Goal: Task Accomplishment & Management: Use online tool/utility

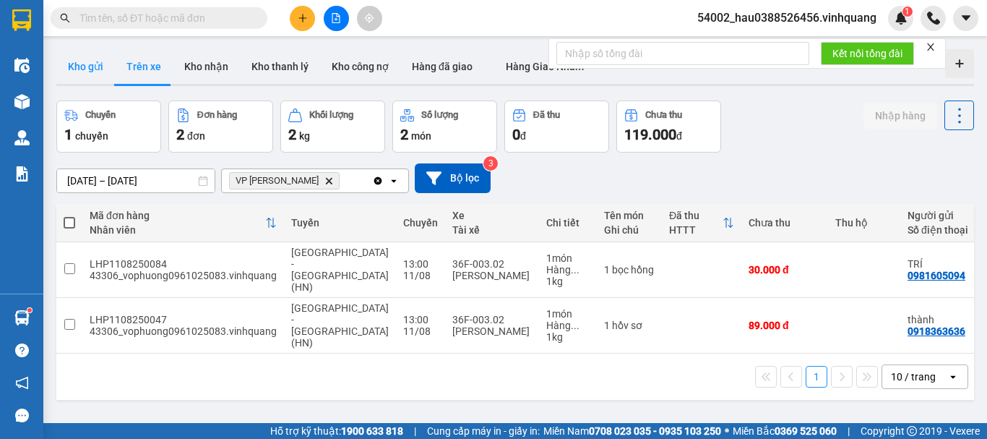
click at [96, 61] on button "Kho gửi" at bounding box center [85, 66] width 59 height 35
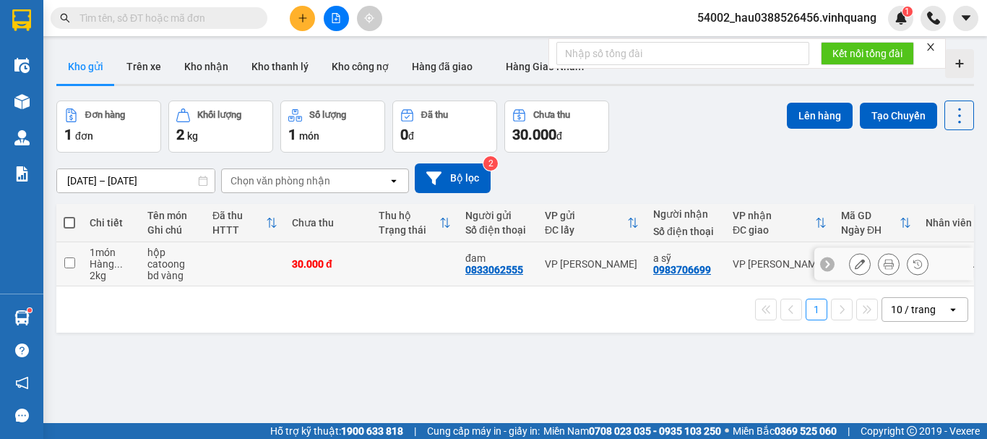
click at [69, 263] on input "checkbox" at bounding box center [69, 262] width 11 height 11
checkbox input "true"
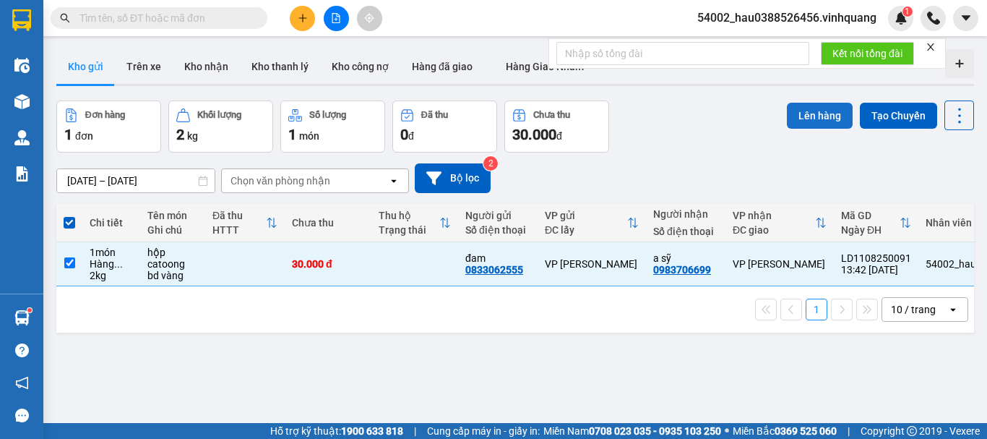
click at [807, 109] on button "Lên hàng" at bounding box center [820, 116] width 66 height 26
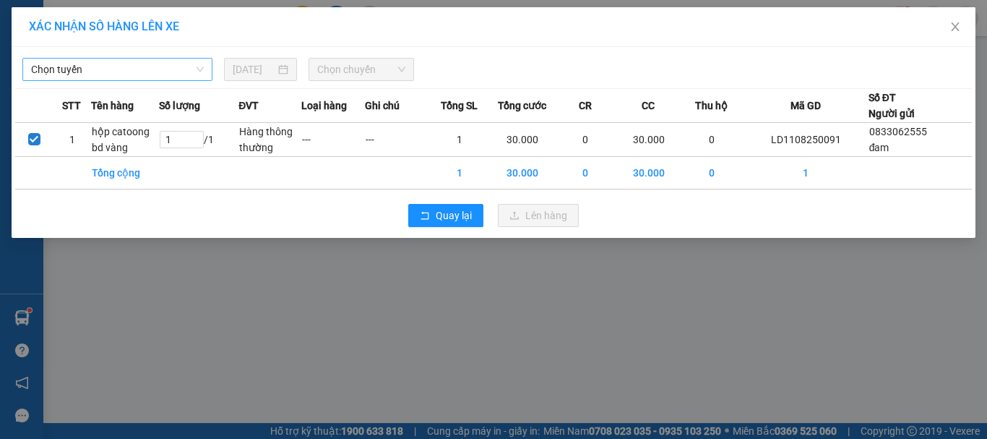
click at [129, 65] on span "Chọn tuyến" at bounding box center [117, 70] width 173 height 22
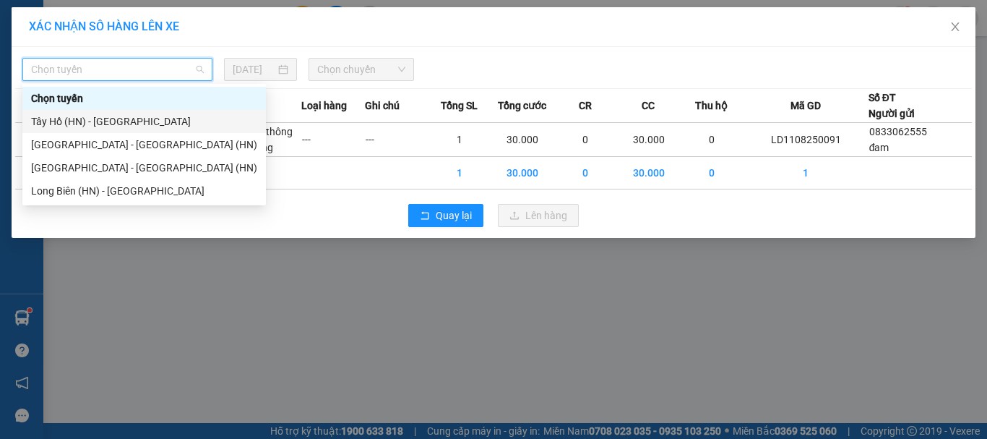
click at [119, 125] on div "Tây Hồ (HN) - [GEOGRAPHIC_DATA]" at bounding box center [144, 121] width 226 height 16
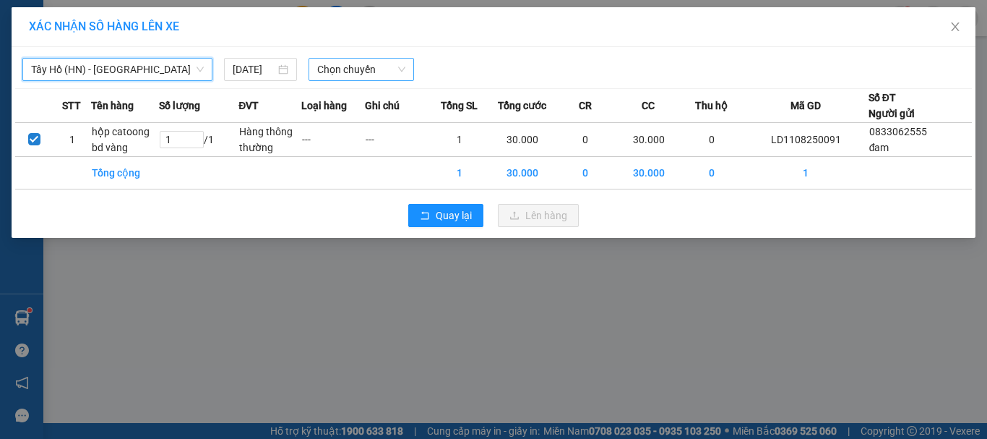
click at [358, 73] on span "Chọn chuyến" at bounding box center [361, 70] width 89 height 22
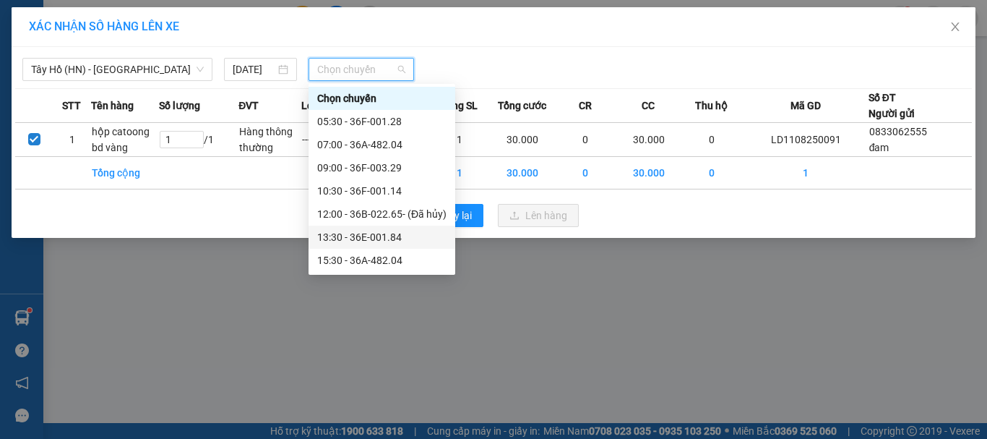
click at [384, 242] on div "13:30 - 36E-001.84" at bounding box center [381, 237] width 129 height 16
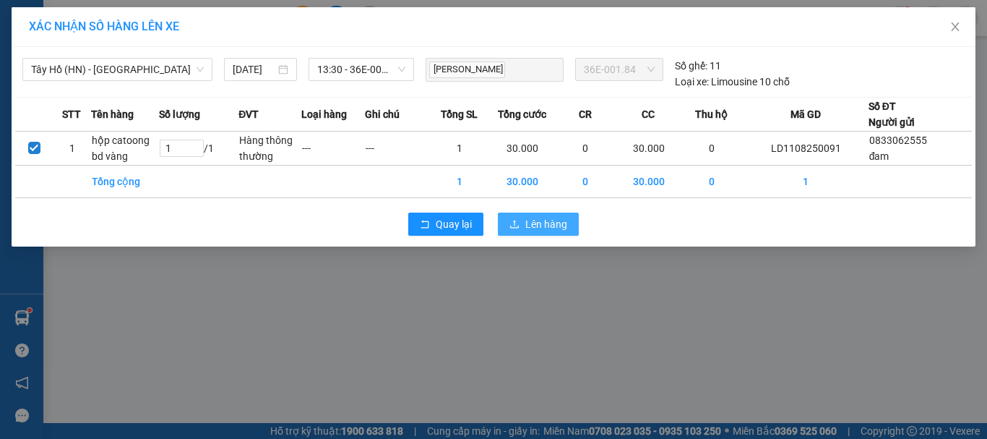
click at [535, 223] on span "Lên hàng" at bounding box center [546, 224] width 42 height 16
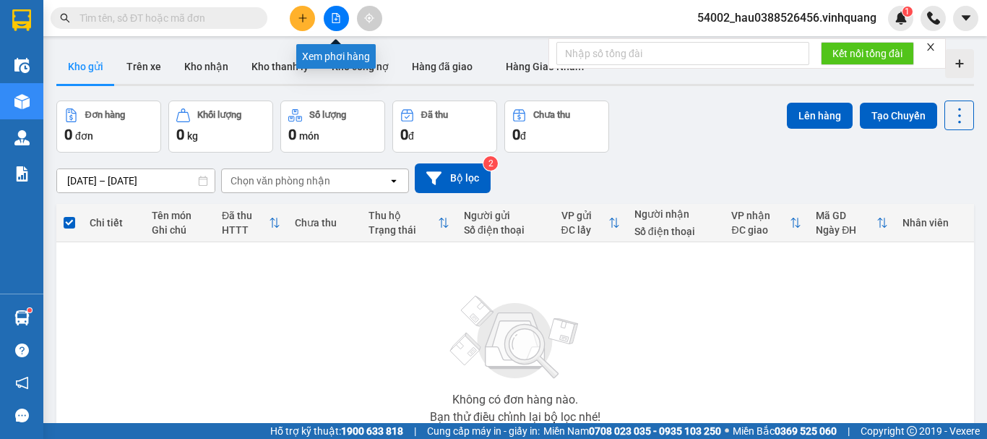
click at [335, 20] on icon "file-add" at bounding box center [336, 18] width 8 height 10
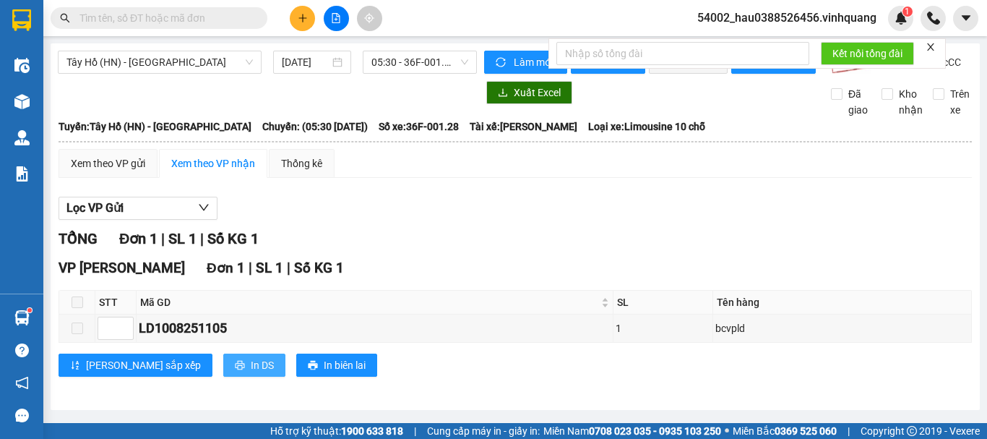
click at [251, 373] on span "In DS" at bounding box center [262, 365] width 23 height 16
click at [110, 171] on div "Xem theo VP gửi" at bounding box center [108, 163] width 74 height 16
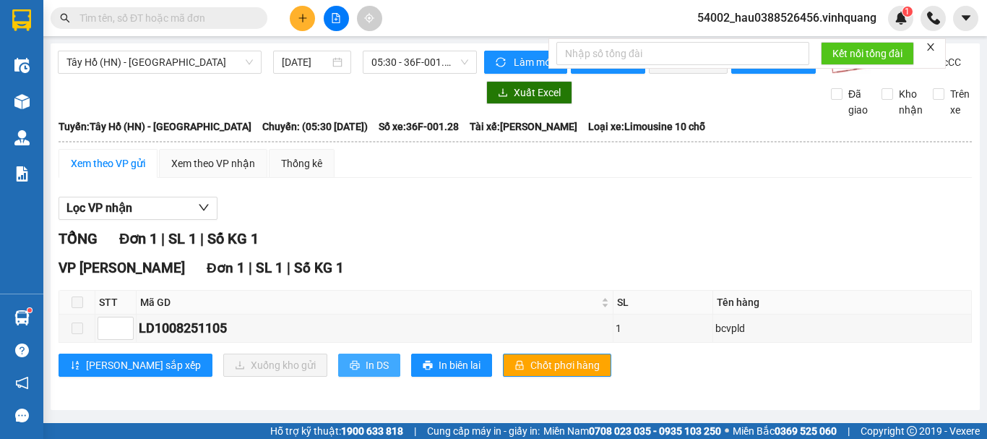
click at [366, 373] on span "In DS" at bounding box center [377, 365] width 23 height 16
click at [404, 66] on span "05:30 - 36F-001.28" at bounding box center [419, 62] width 97 height 22
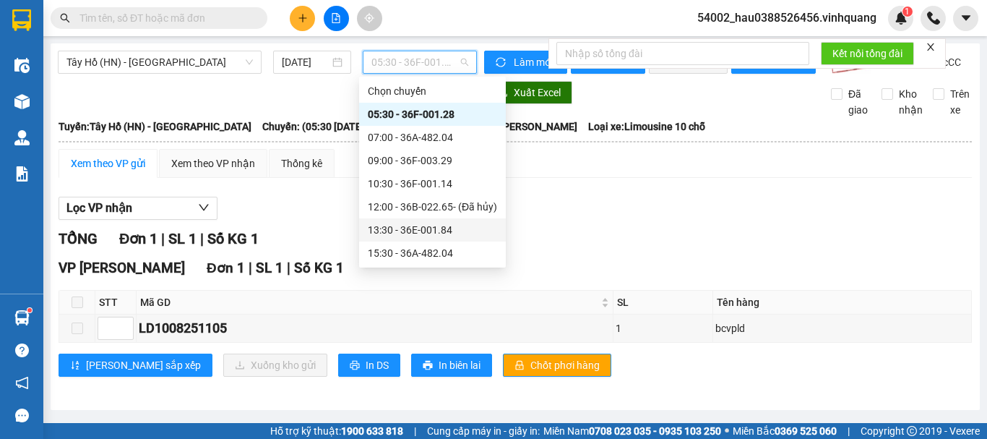
scroll to position [69, 0]
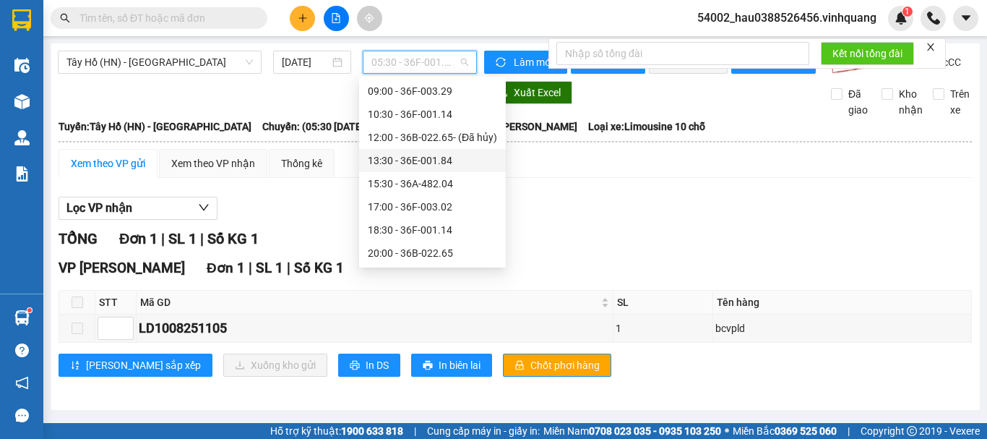
click at [422, 164] on div "13:30 - 36E-001.84" at bounding box center [432, 160] width 129 height 16
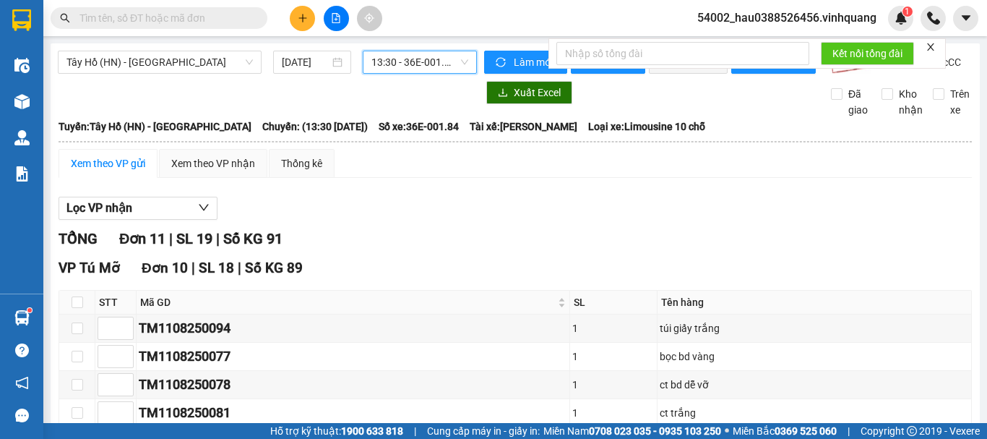
scroll to position [411, 0]
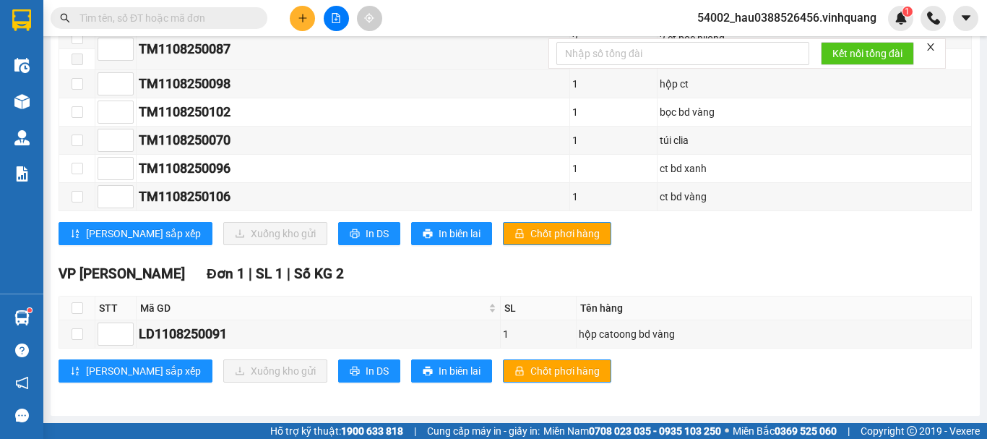
click at [178, 25] on input "text" at bounding box center [164, 18] width 171 height 16
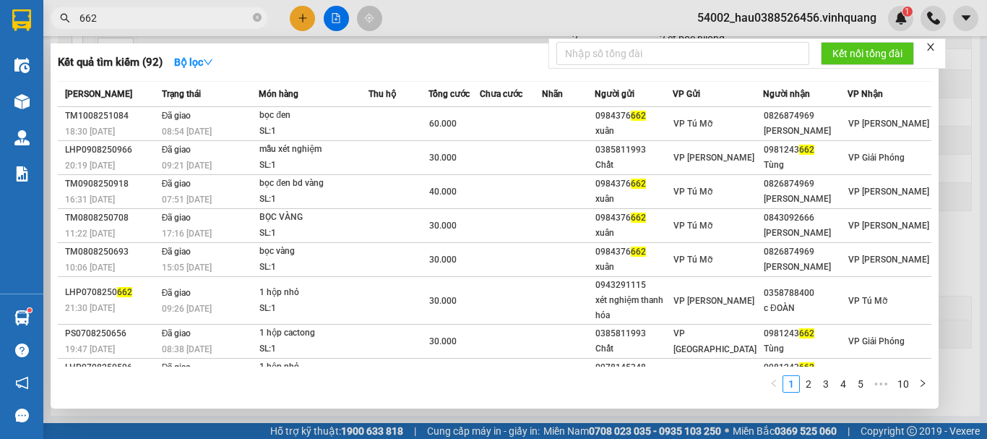
type input "662"
click at [356, 69] on div "Kết quả tìm kiếm ( 92 ) Bộ lọc" at bounding box center [495, 62] width 874 height 23
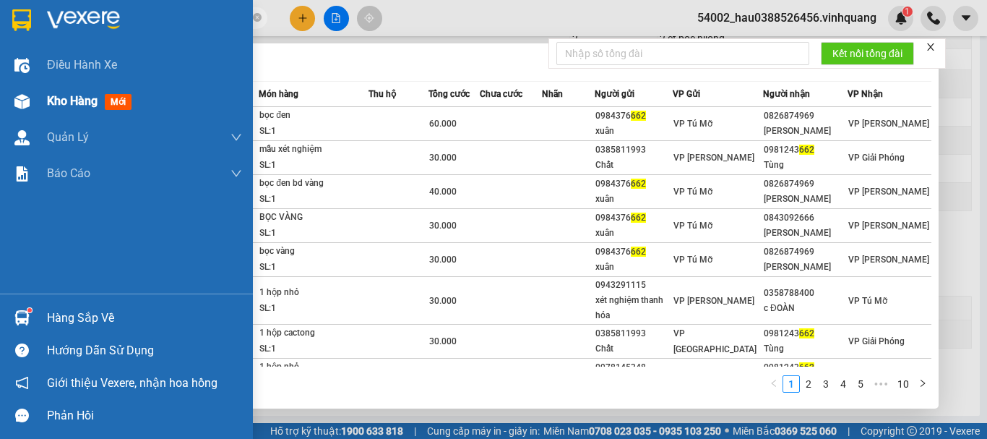
click at [56, 103] on span "Kho hàng" at bounding box center [72, 101] width 51 height 14
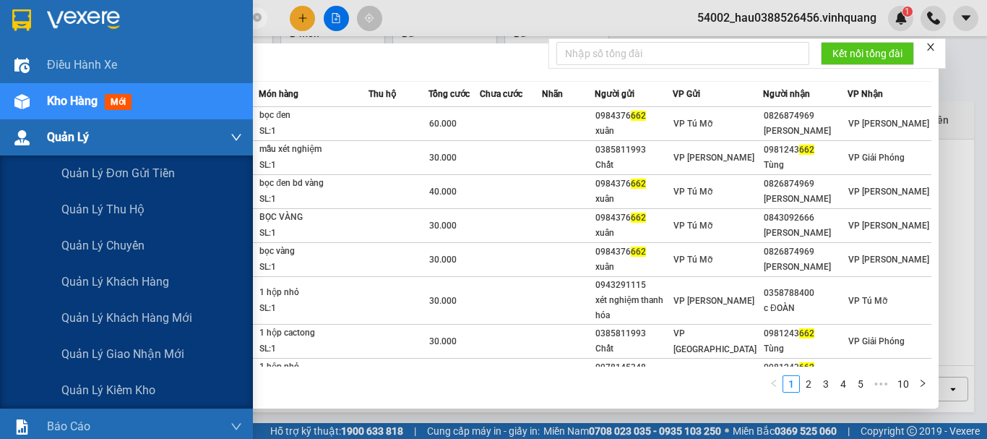
scroll to position [105, 0]
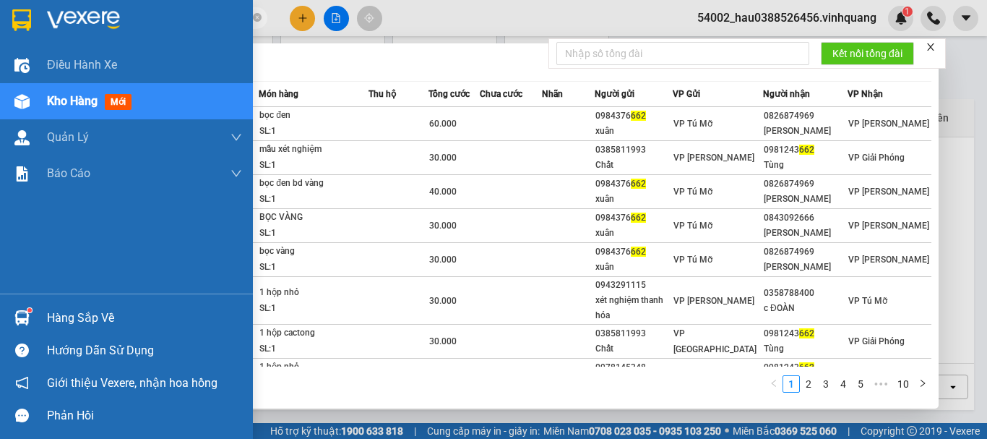
click at [79, 104] on span "Kho hàng" at bounding box center [72, 101] width 51 height 14
click at [40, 100] on div "Kho hàng mới" at bounding box center [126, 101] width 253 height 36
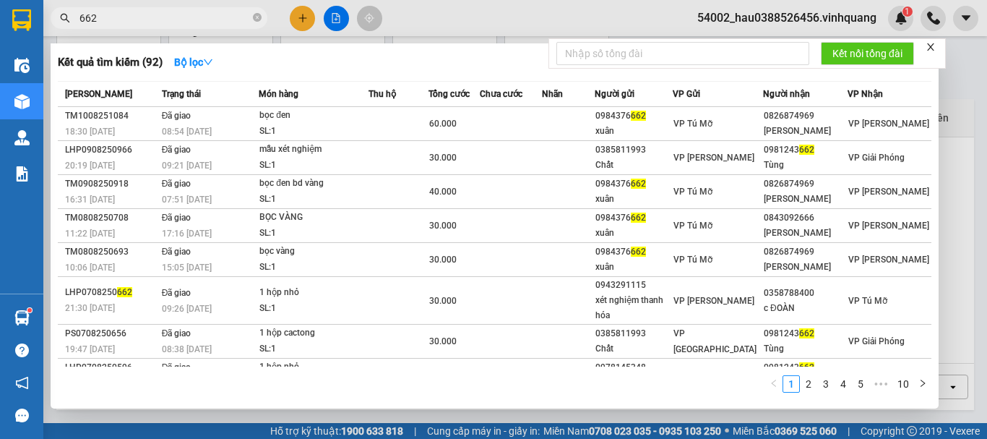
click at [458, 28] on div at bounding box center [493, 219] width 987 height 439
click at [259, 19] on icon "close-circle" at bounding box center [257, 17] width 9 height 9
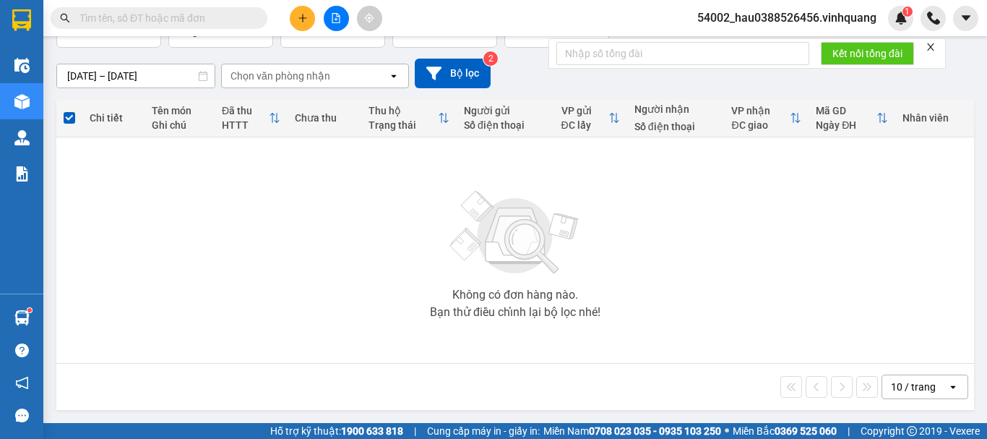
scroll to position [0, 0]
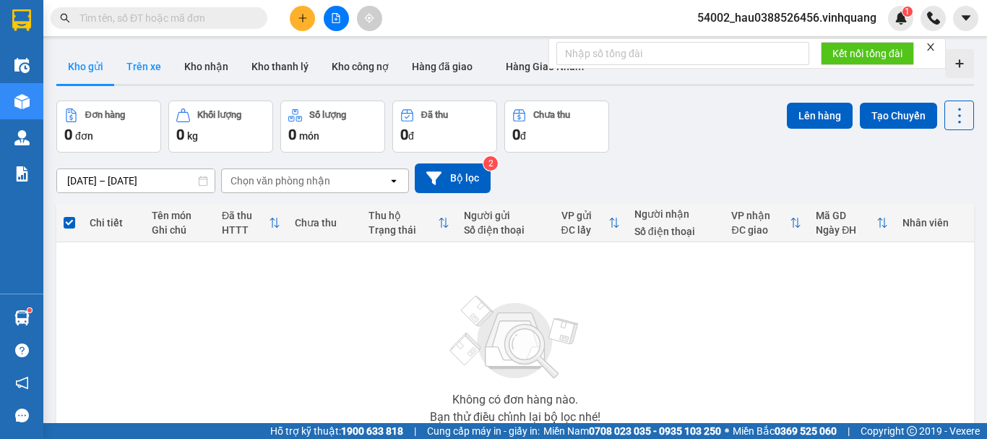
click at [142, 68] on button "Trên xe" at bounding box center [144, 66] width 58 height 35
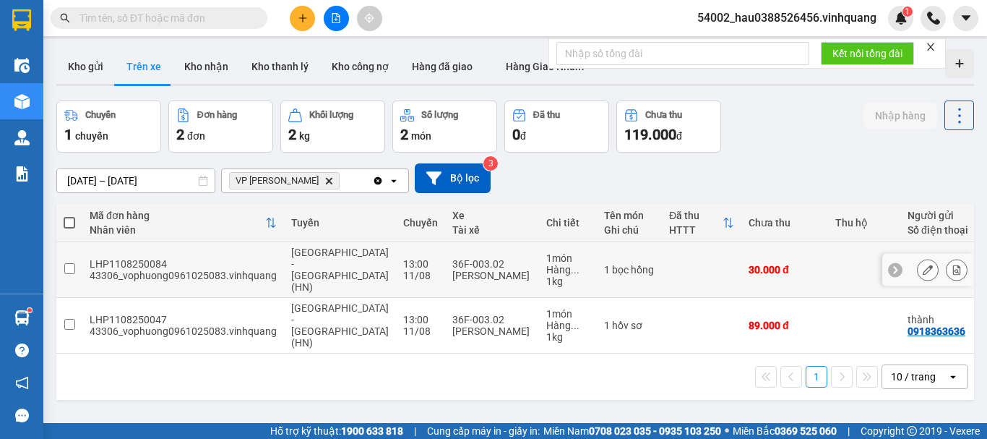
click at [70, 263] on input "checkbox" at bounding box center [69, 268] width 11 height 11
checkbox input "true"
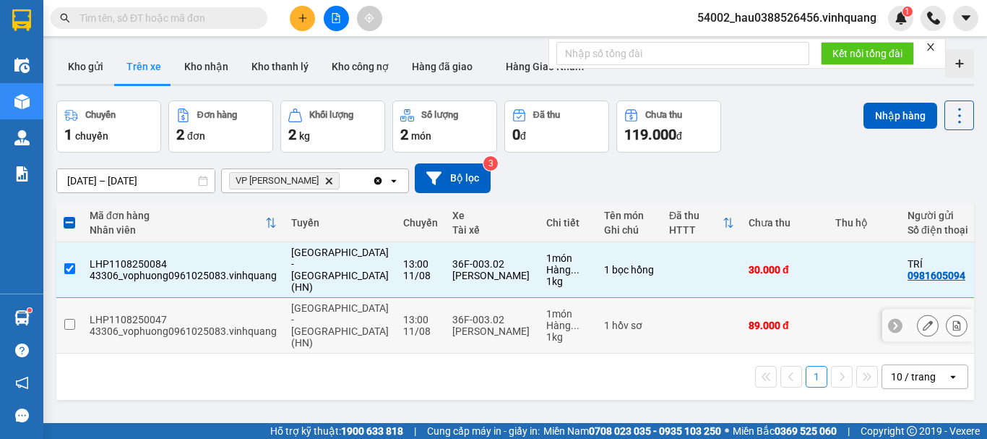
click at [76, 306] on td at bounding box center [69, 326] width 26 height 56
checkbox input "true"
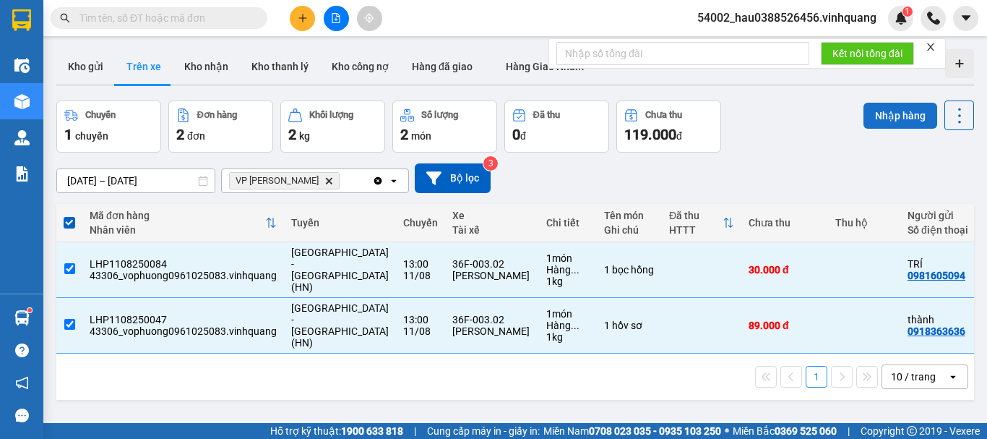
click at [885, 118] on button "Nhập hàng" at bounding box center [901, 116] width 74 height 26
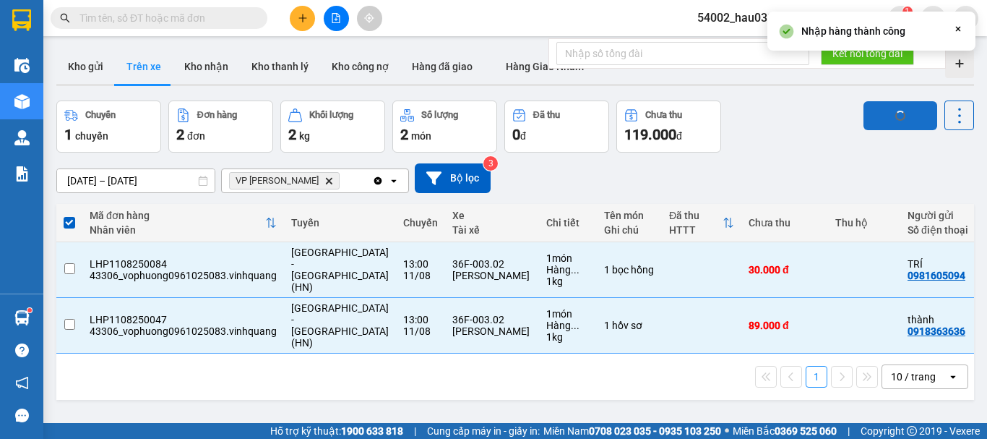
checkbox input "false"
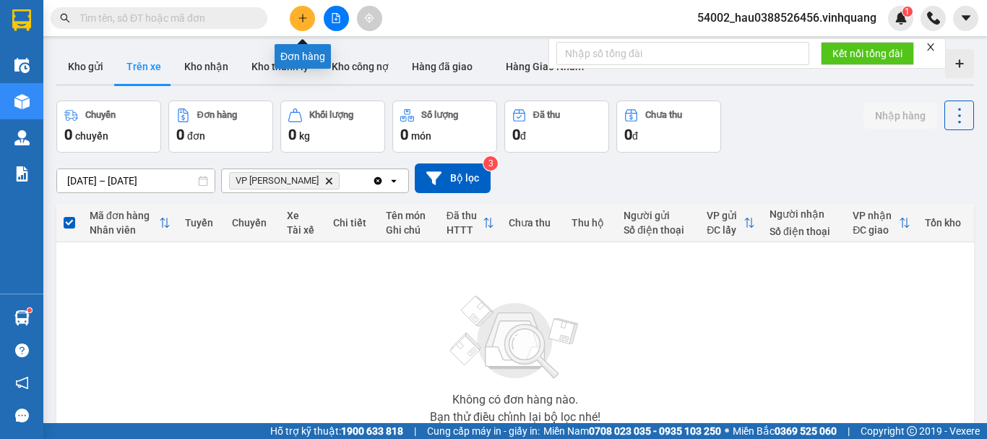
click at [300, 25] on button at bounding box center [302, 18] width 25 height 25
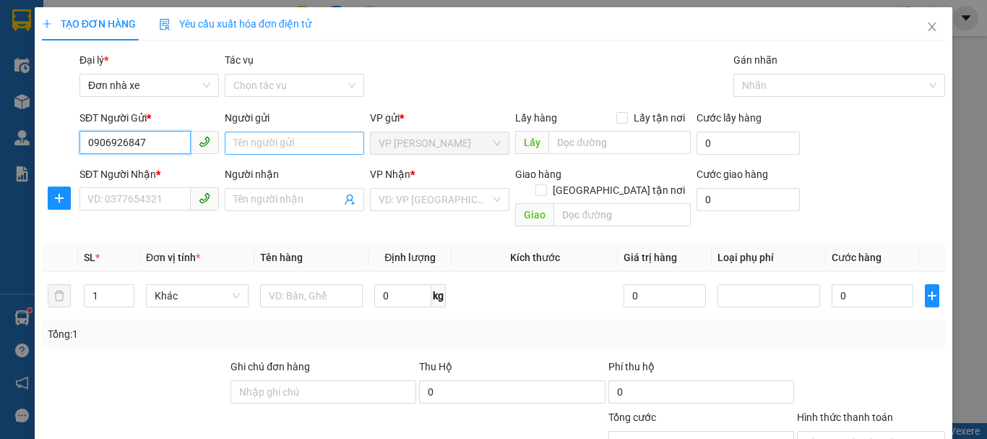
type input "0906926847"
click at [259, 136] on input "Người gửi" at bounding box center [294, 143] width 139 height 23
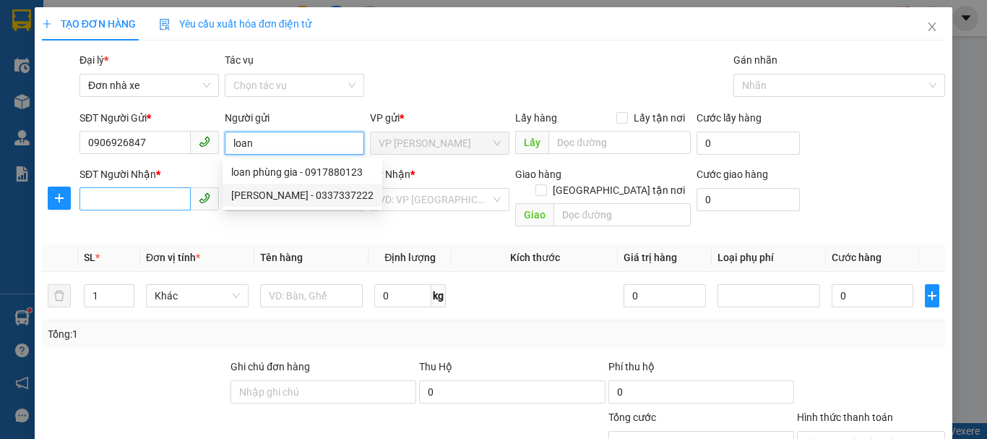
type input "loan"
click at [158, 201] on input "SĐT Người Nhận *" at bounding box center [134, 198] width 111 height 23
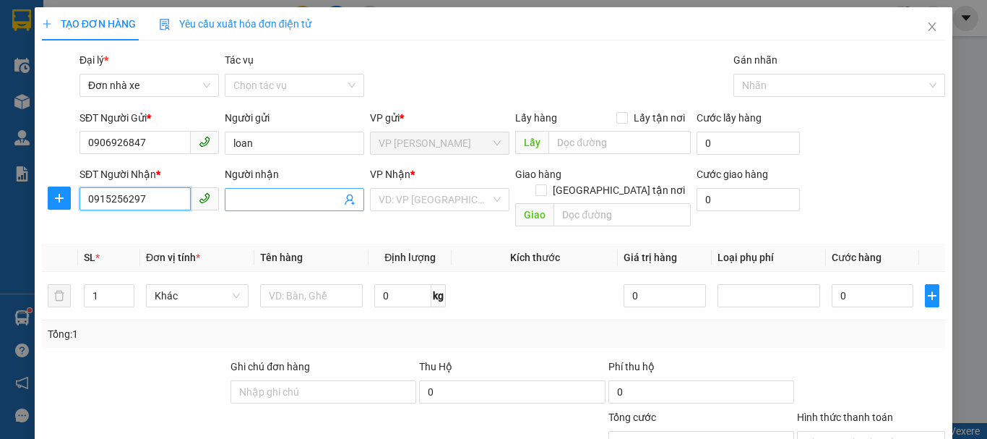
type input "0915256297"
click at [267, 200] on input "Người nhận" at bounding box center [287, 200] width 108 height 16
click at [233, 205] on input "[PERSON_NAME]" at bounding box center [287, 200] width 108 height 16
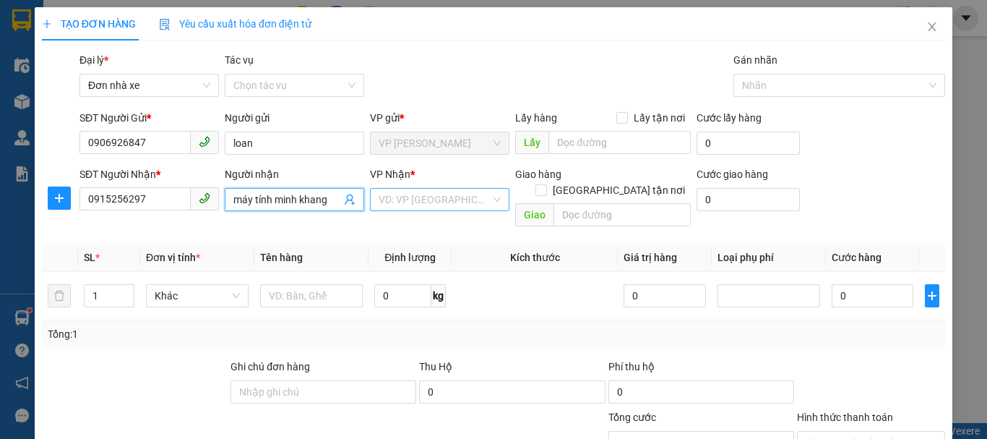
type input "máy tính minh khang"
click at [439, 197] on input "search" at bounding box center [435, 200] width 112 height 22
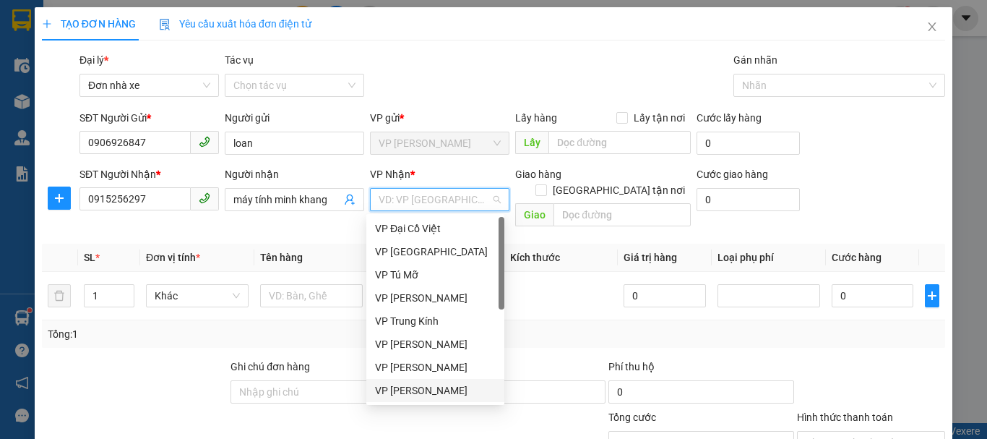
click at [445, 397] on div "VP [PERSON_NAME]" at bounding box center [435, 390] width 121 height 16
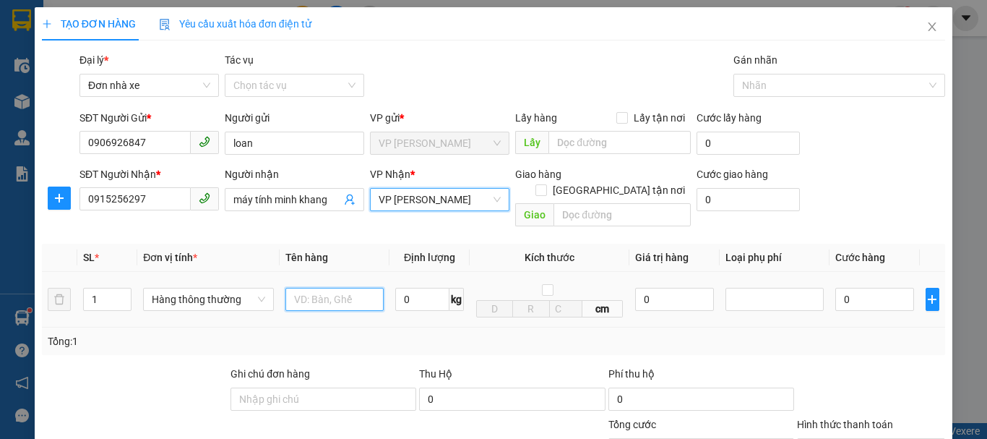
click at [320, 288] on input "text" at bounding box center [334, 299] width 98 height 23
type input "thùng catoong đen"
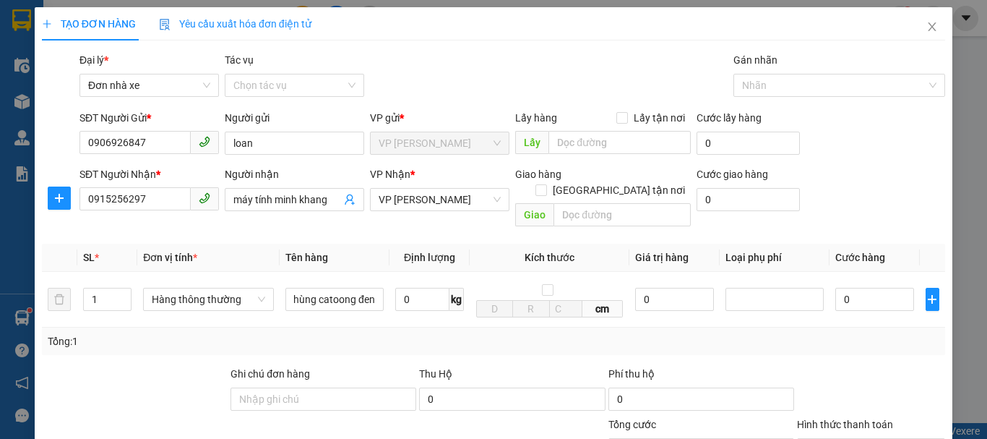
scroll to position [0, 0]
click at [374, 333] on div "Tổng: 1" at bounding box center [215, 341] width 335 height 16
click at [410, 288] on input "0" at bounding box center [422, 299] width 54 height 23
type input "10"
click at [429, 333] on div "Tổng: 1" at bounding box center [494, 341] width 892 height 16
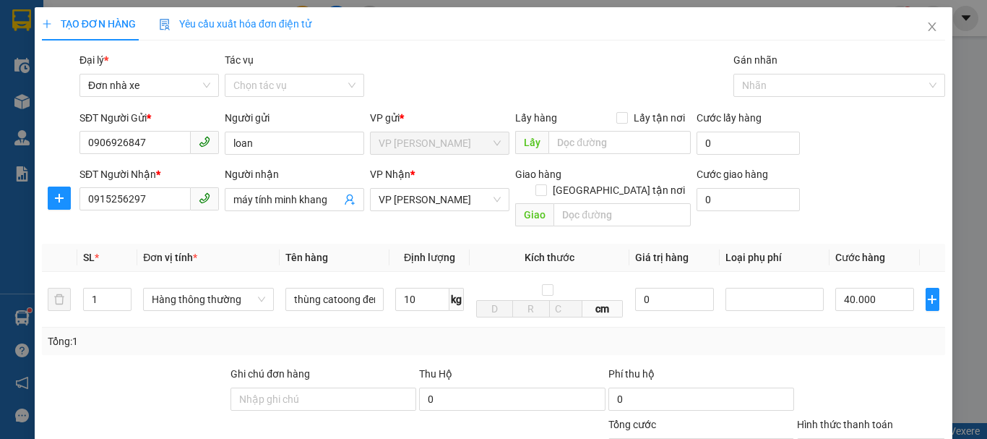
type input "40.000"
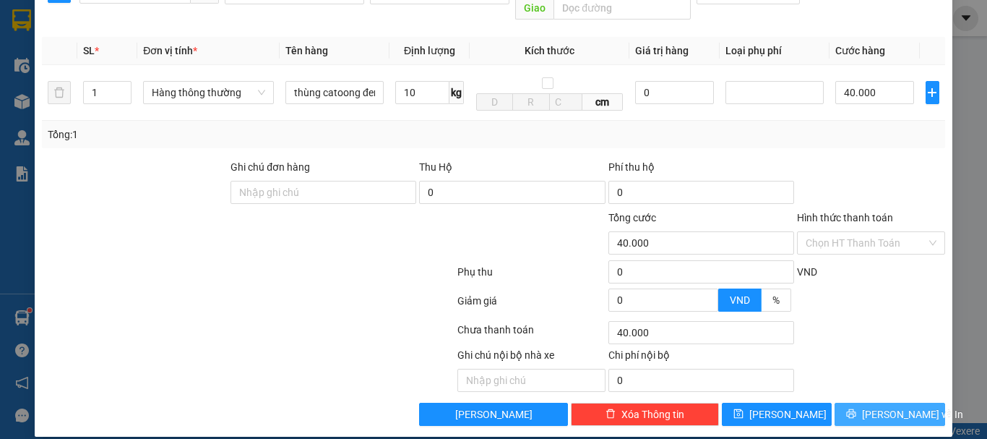
click at [867, 403] on button "[PERSON_NAME] và In" at bounding box center [890, 414] width 111 height 23
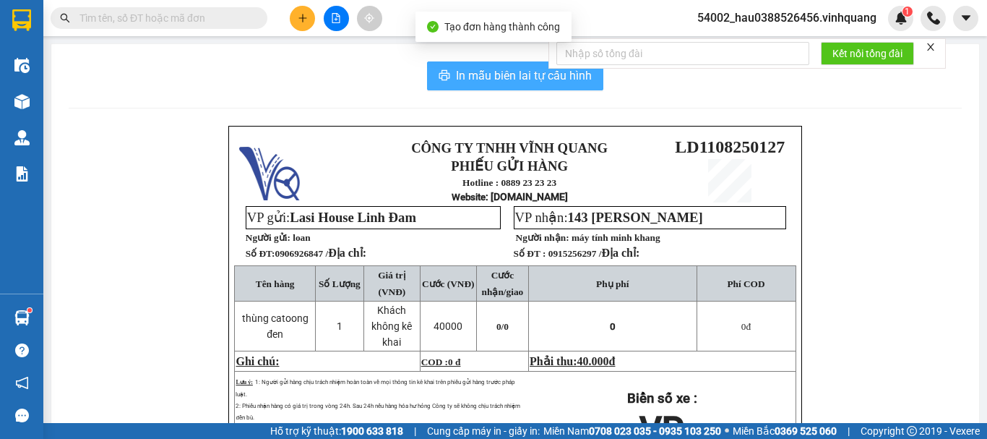
click at [466, 76] on span "In mẫu biên lai tự cấu hình" at bounding box center [524, 75] width 136 height 18
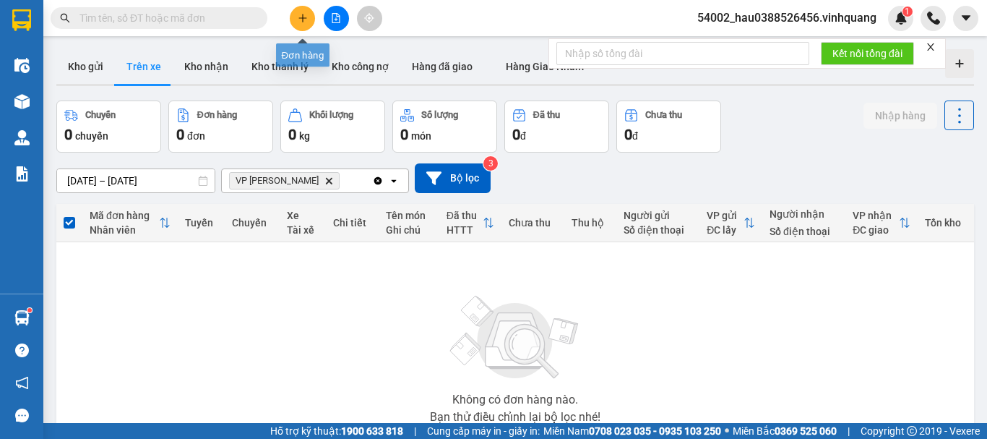
click at [298, 17] on icon "plus" at bounding box center [303, 18] width 10 height 10
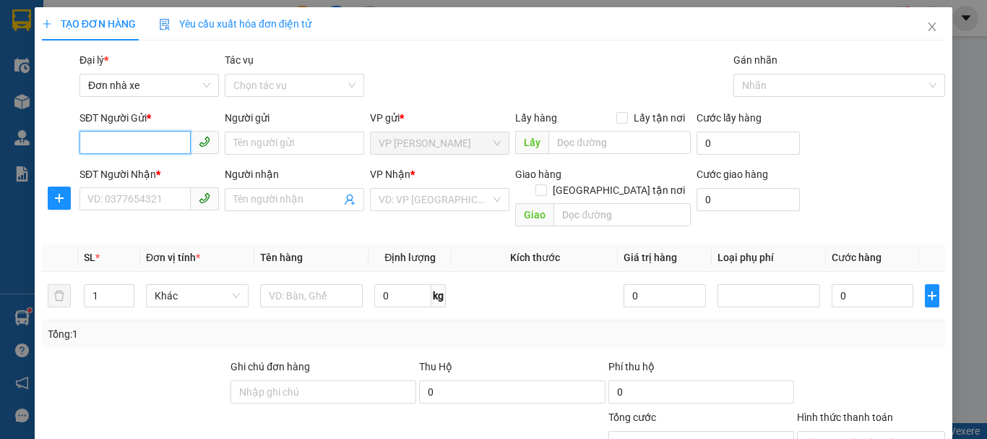
click at [144, 144] on input "SĐT Người Gửi *" at bounding box center [134, 142] width 111 height 23
type input "0396080143"
click at [171, 171] on div "0396080143 - [PERSON_NAME]" at bounding box center [158, 172] width 142 height 16
type input "đăng hùng"
type input "0333841116"
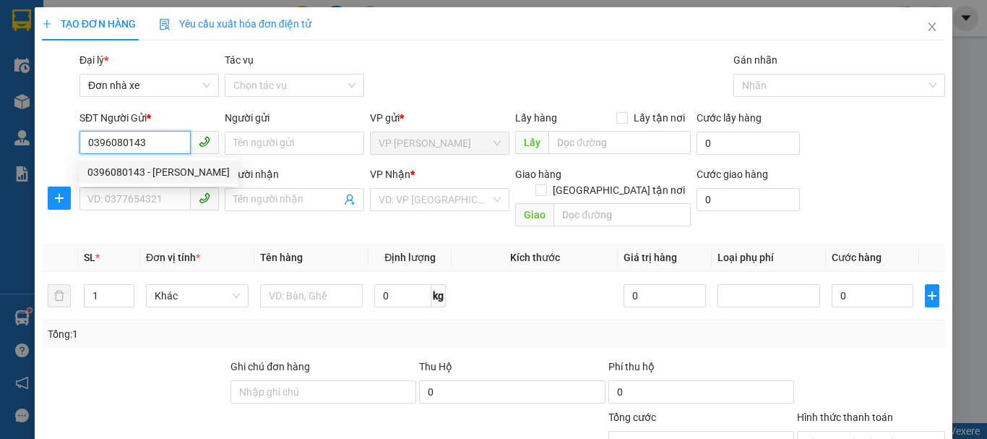
type input "hùng"
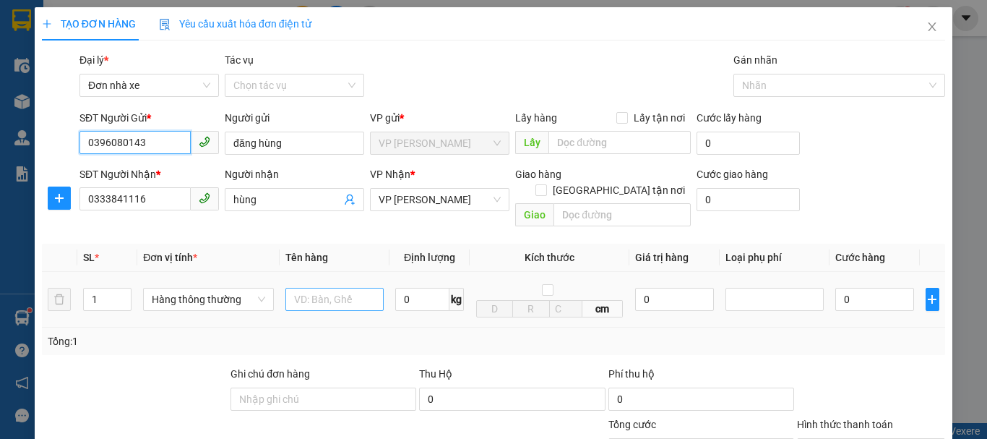
type input "0396080143"
click at [326, 288] on input "text" at bounding box center [334, 299] width 98 height 23
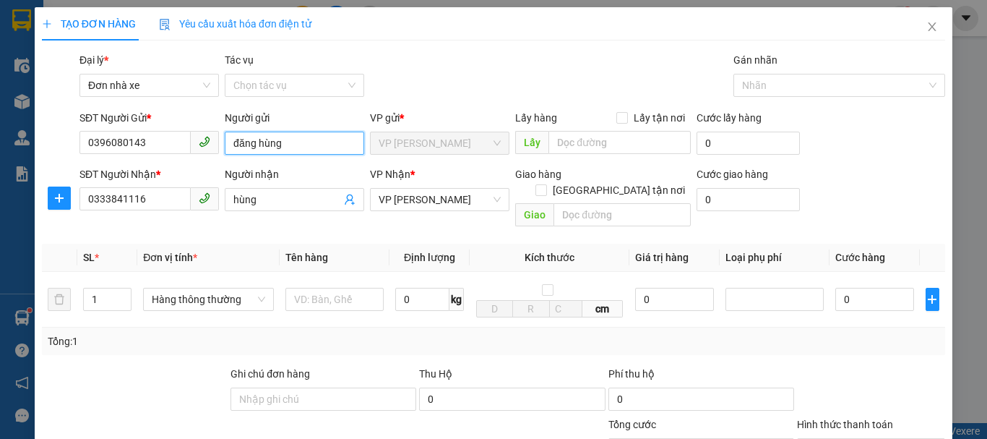
drag, startPoint x: 291, startPoint y: 145, endPoint x: 215, endPoint y: 148, distance: 76.0
click at [215, 148] on div "SĐT Người Gửi * 0396080143 Người gửi đăng hùng đăng hùng VP gửi * VP [PERSON_NA…" at bounding box center [513, 135] width 872 height 51
type input "d"
type input "điệp"
click at [367, 244] on th "Tên hàng" at bounding box center [335, 258] width 110 height 28
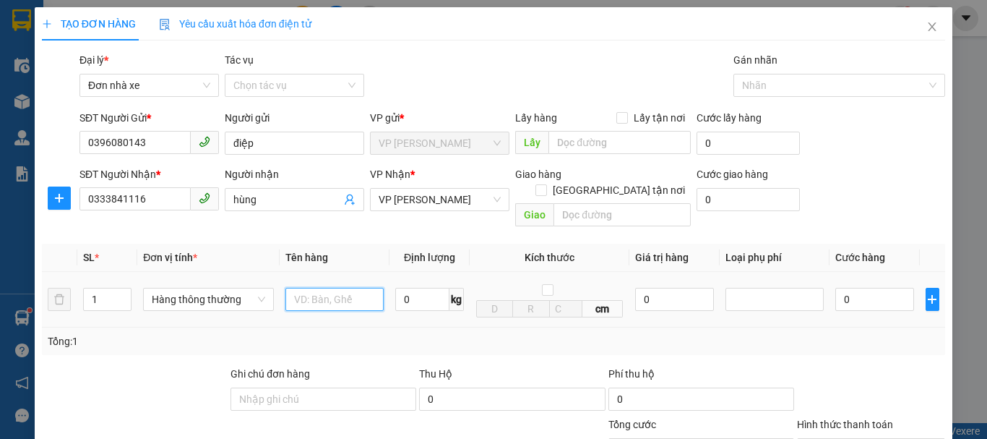
click at [352, 288] on input "text" at bounding box center [334, 299] width 98 height 23
type input "hộp catoong"
click at [408, 290] on input "0" at bounding box center [422, 299] width 54 height 23
type input "2"
click at [395, 337] on div "Tổng: 1" at bounding box center [493, 340] width 903 height 27
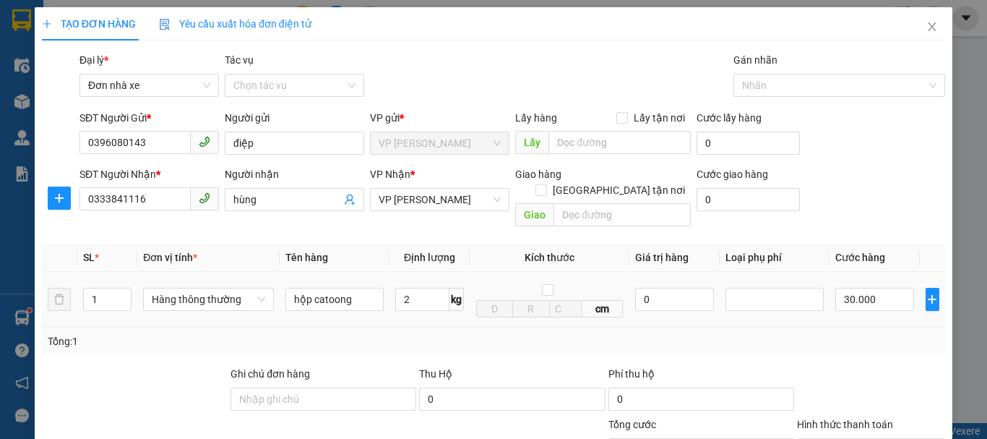
type input "30.000"
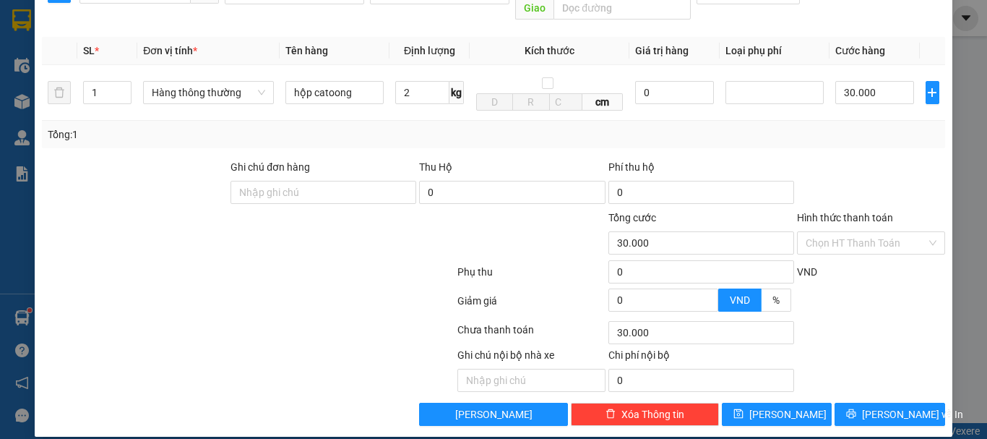
click at [868, 318] on div "Chọn HT Thanh Toán" at bounding box center [871, 332] width 151 height 29
click at [348, 272] on div at bounding box center [248, 274] width 416 height 29
click at [897, 403] on button "[PERSON_NAME] và In" at bounding box center [890, 414] width 111 height 23
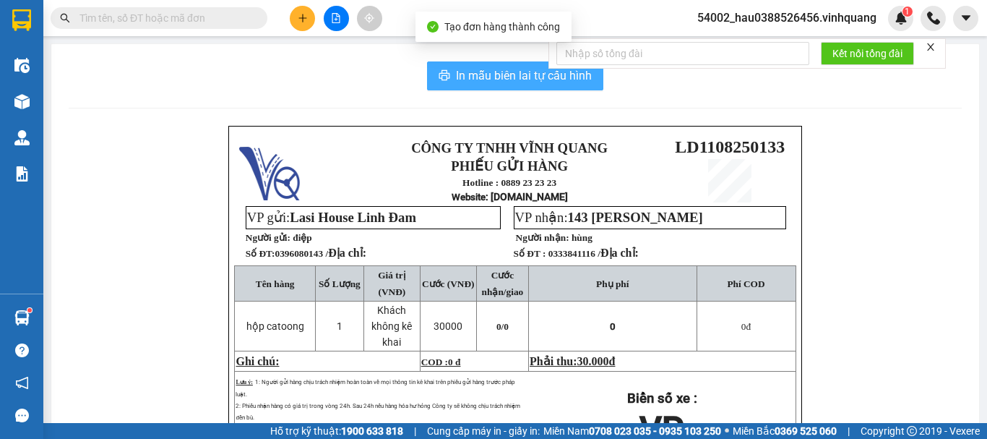
click at [481, 76] on span "In mẫu biên lai tự cấu hình" at bounding box center [524, 75] width 136 height 18
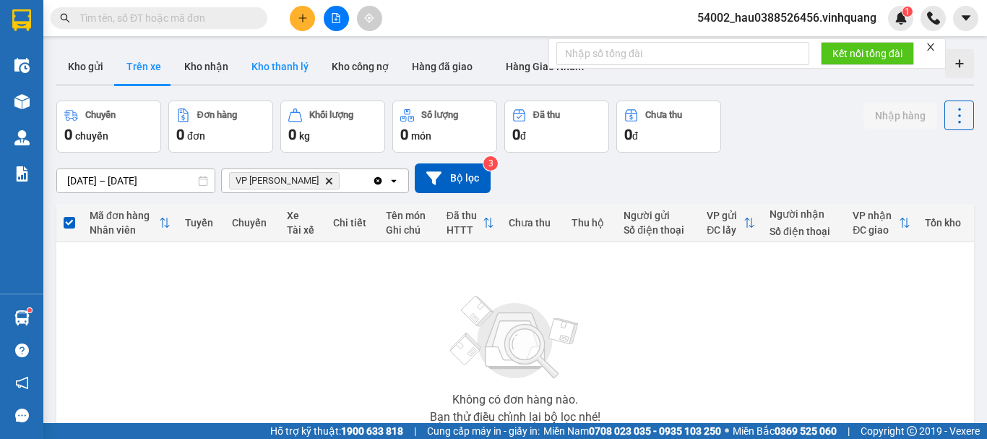
click at [289, 67] on button "Kho thanh lý" at bounding box center [280, 66] width 80 height 35
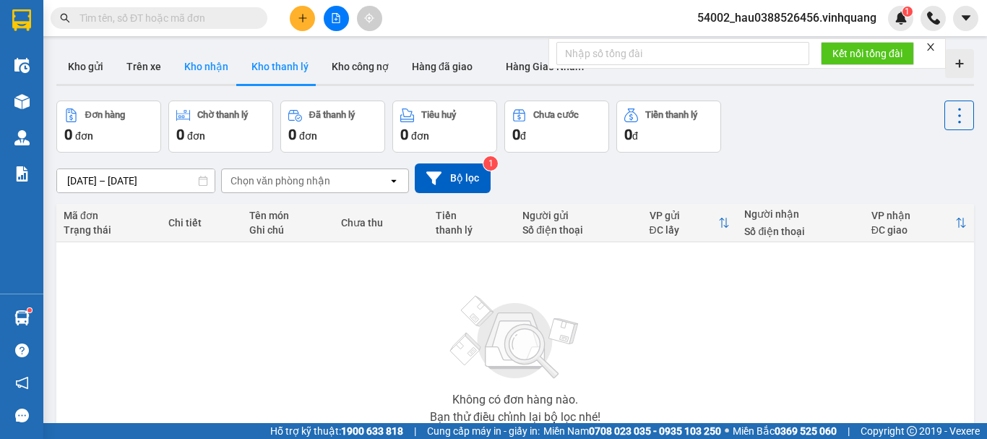
click at [210, 66] on button "Kho nhận" at bounding box center [206, 66] width 67 height 35
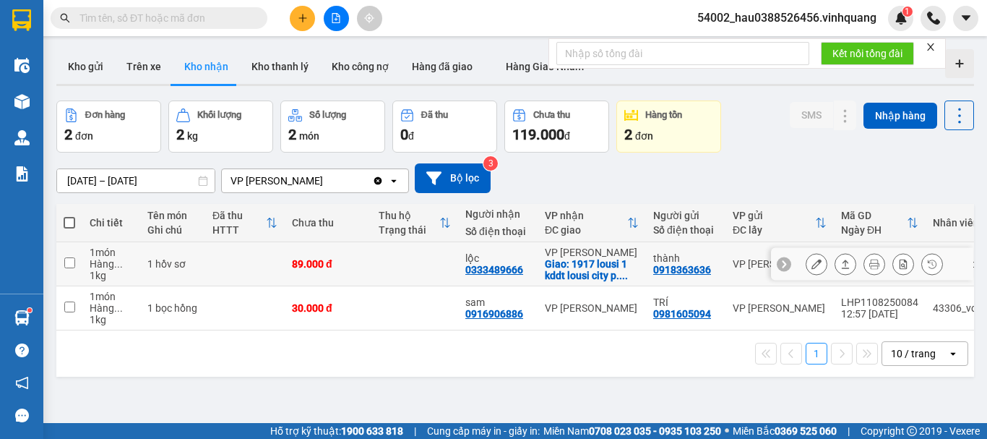
click at [840, 264] on icon at bounding box center [845, 264] width 10 height 10
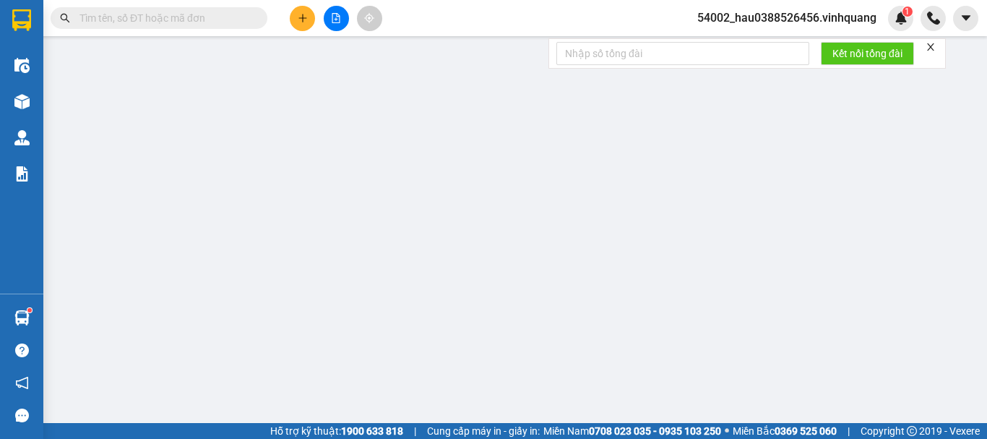
type input "0918363636"
type input "thành"
type input "0333489666"
type input "lộc"
checkbox input "true"
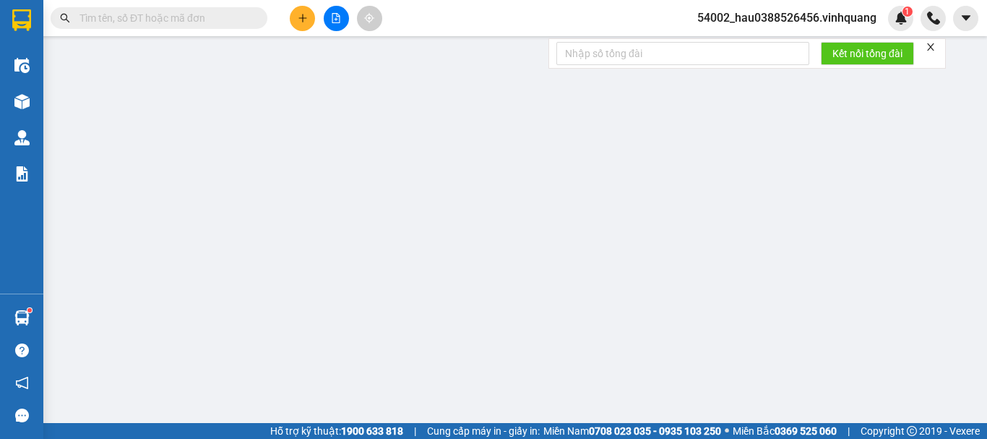
type input "1917 lousi 1 kddt lousi city p. [PERSON_NAME]"
type input "89.000"
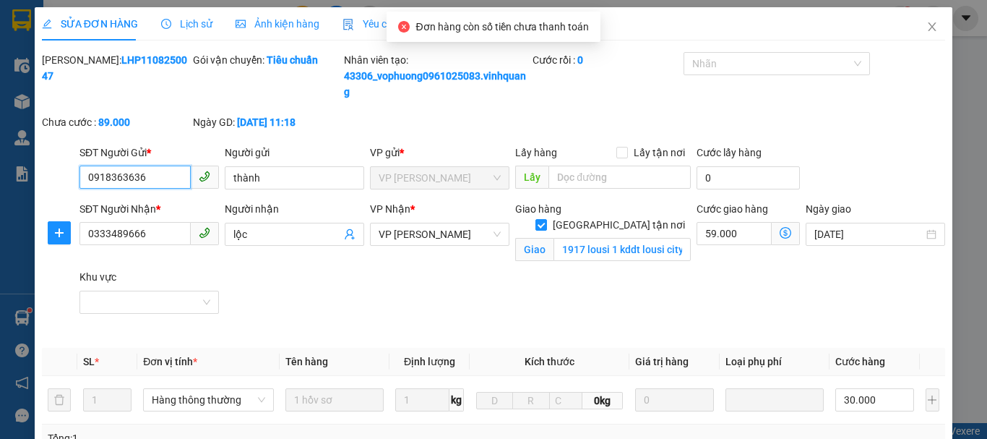
scroll to position [319, 0]
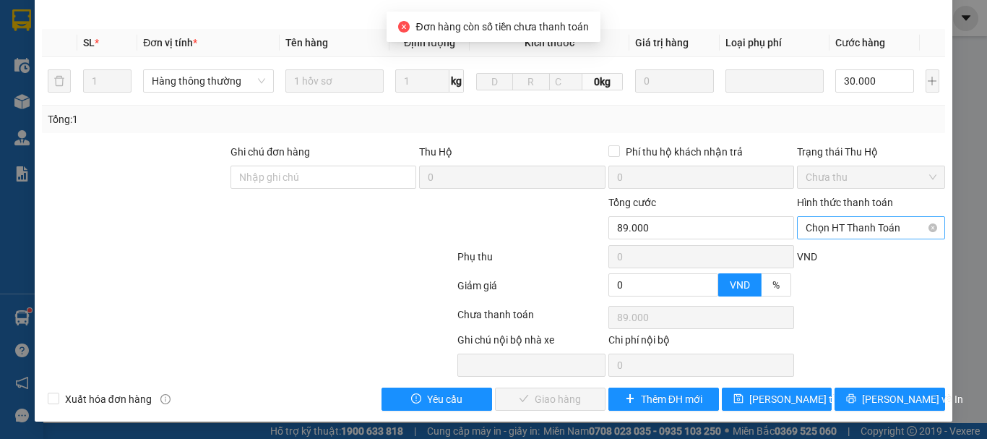
click at [851, 223] on span "Chọn HT Thanh Toán" at bounding box center [871, 228] width 131 height 22
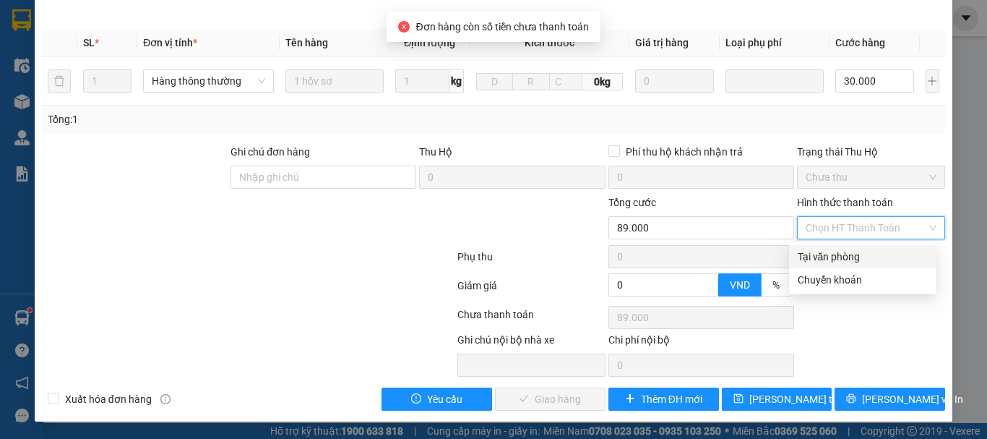
click at [846, 249] on div "Tại văn phòng" at bounding box center [862, 257] width 129 height 16
type input "0"
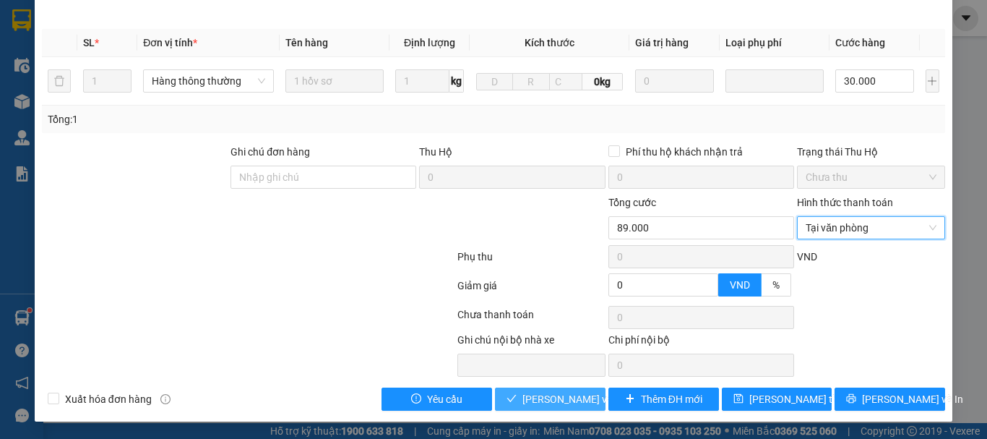
click at [555, 395] on span "[PERSON_NAME] và Giao hàng" at bounding box center [591, 399] width 139 height 16
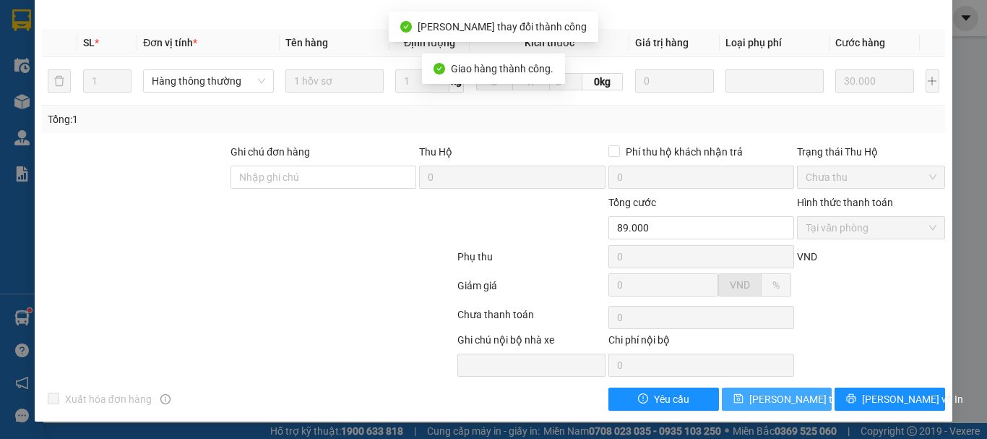
click at [749, 397] on span "[PERSON_NAME] thay đổi" at bounding box center [807, 399] width 116 height 16
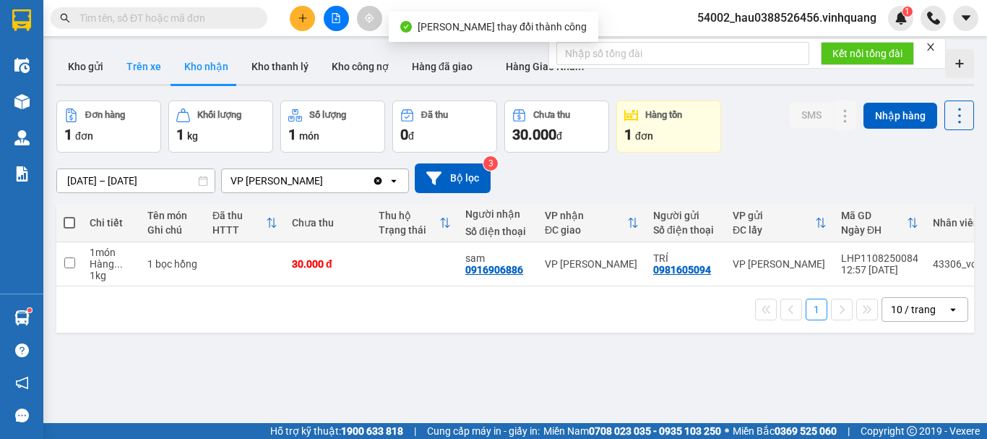
click at [133, 73] on button "Trên xe" at bounding box center [144, 66] width 58 height 35
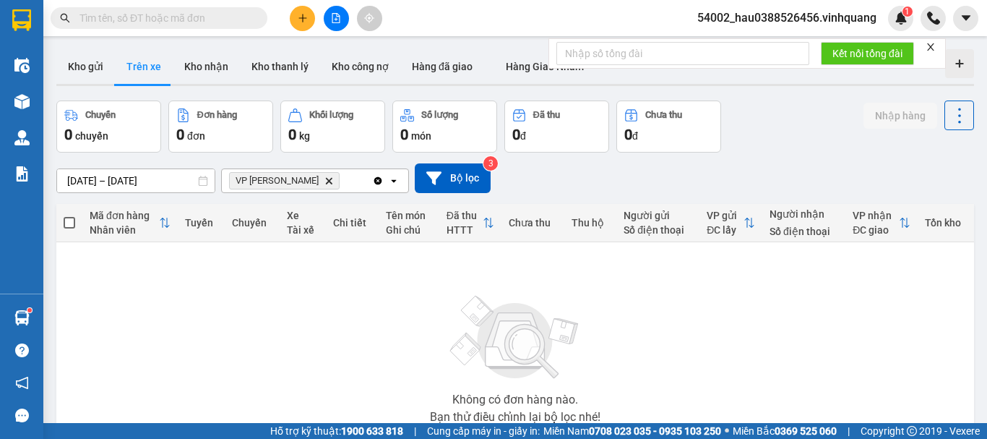
click at [324, 178] on icon "Delete" at bounding box center [328, 180] width 9 height 9
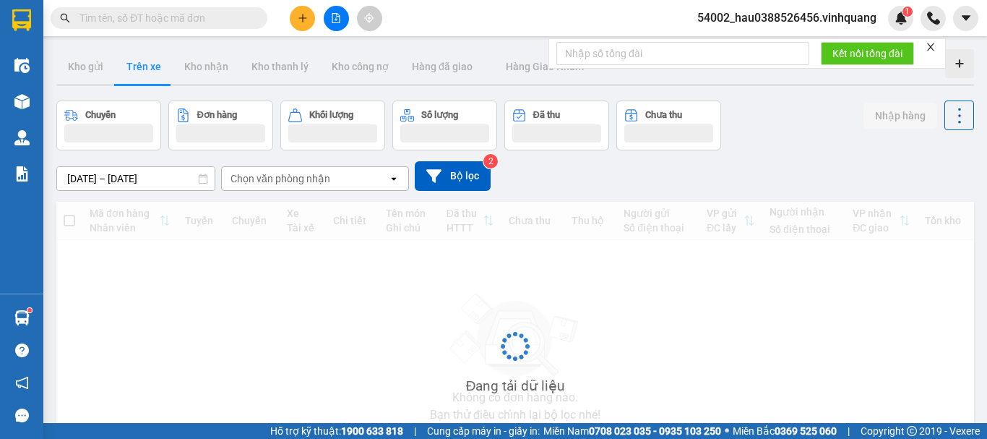
click at [298, 178] on div "Chọn văn phòng nhận" at bounding box center [281, 178] width 100 height 14
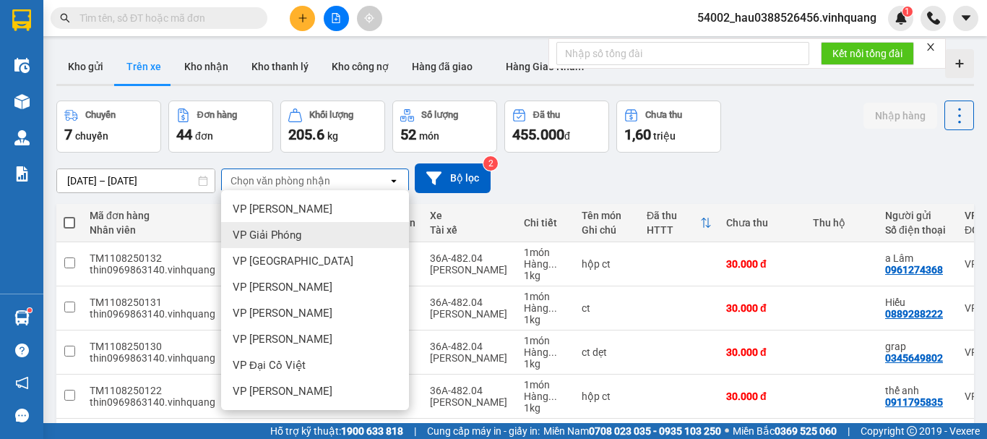
click at [311, 242] on div "VP Giải Phóng" at bounding box center [315, 235] width 188 height 26
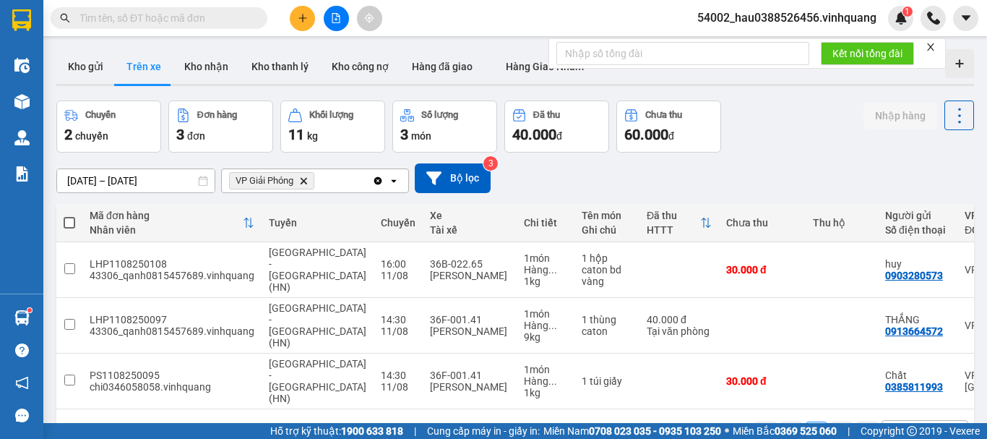
click at [304, 181] on icon "Delete" at bounding box center [303, 180] width 9 height 9
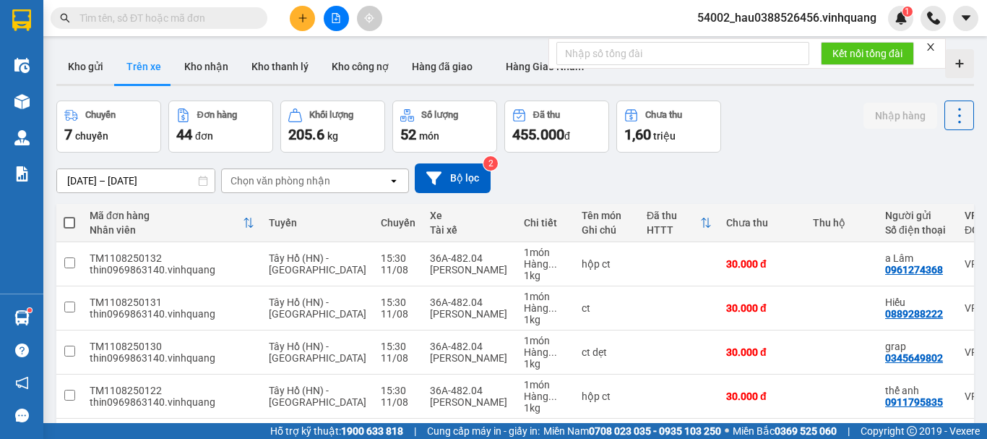
click at [304, 181] on div "Chọn văn phòng nhận" at bounding box center [281, 180] width 100 height 14
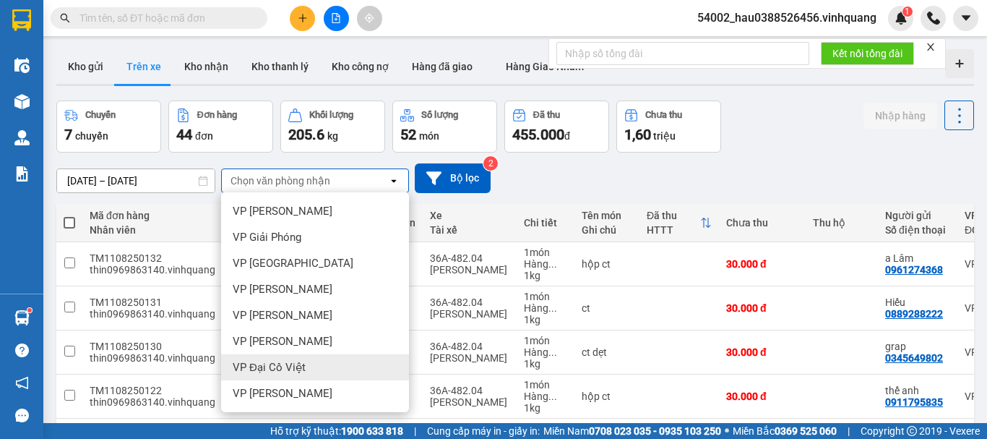
scroll to position [104, 0]
click at [291, 372] on span "VP [PERSON_NAME]" at bounding box center [283, 367] width 100 height 14
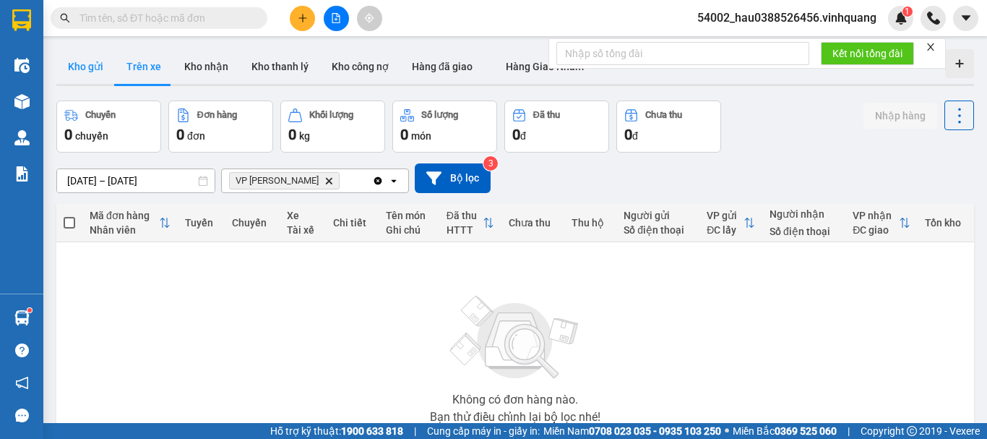
click at [82, 70] on button "Kho gửi" at bounding box center [85, 66] width 59 height 35
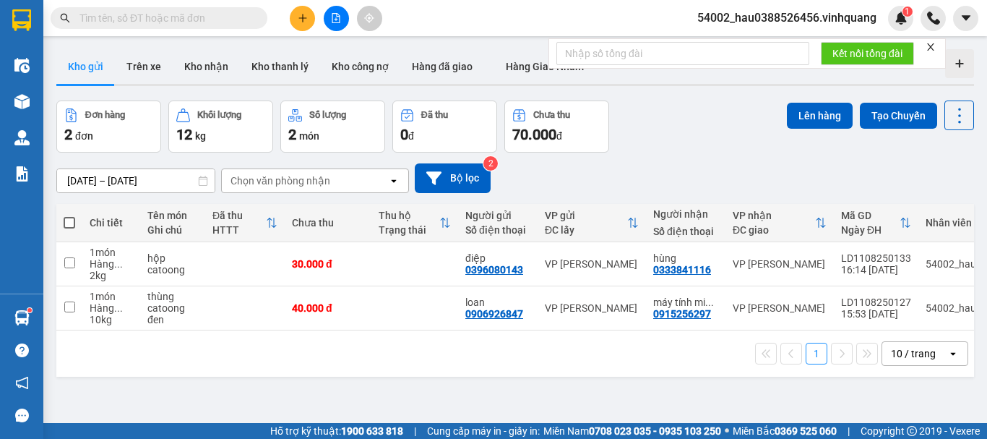
click at [65, 221] on span at bounding box center [70, 223] width 12 height 12
click at [69, 215] on input "checkbox" at bounding box center [69, 215] width 0 height 0
checkbox input "true"
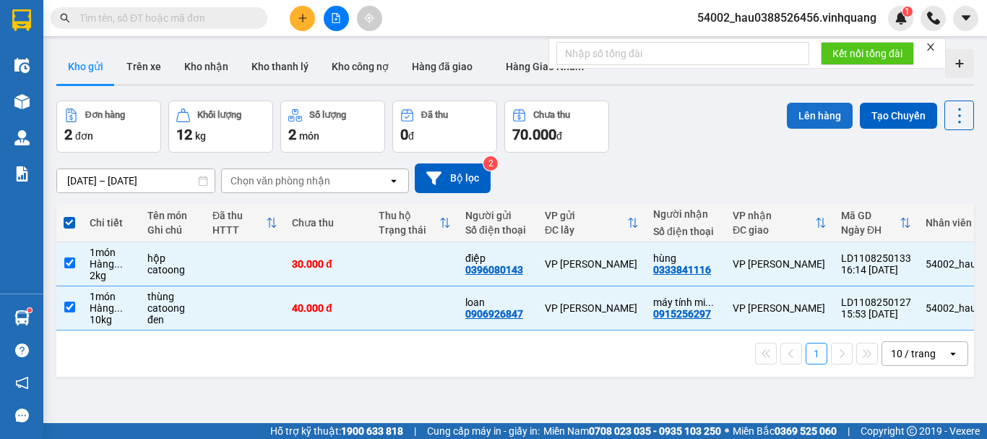
click at [791, 119] on button "Lên hàng" at bounding box center [820, 116] width 66 height 26
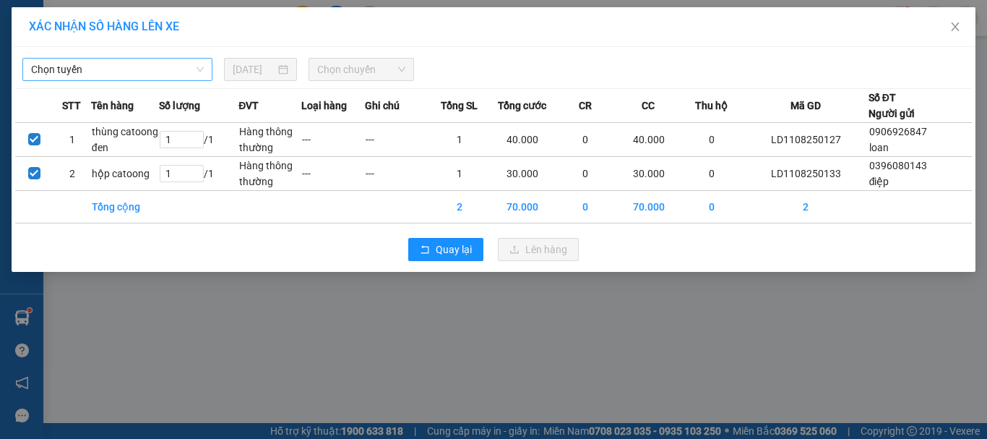
click at [120, 77] on span "Chọn tuyến" at bounding box center [117, 70] width 173 height 22
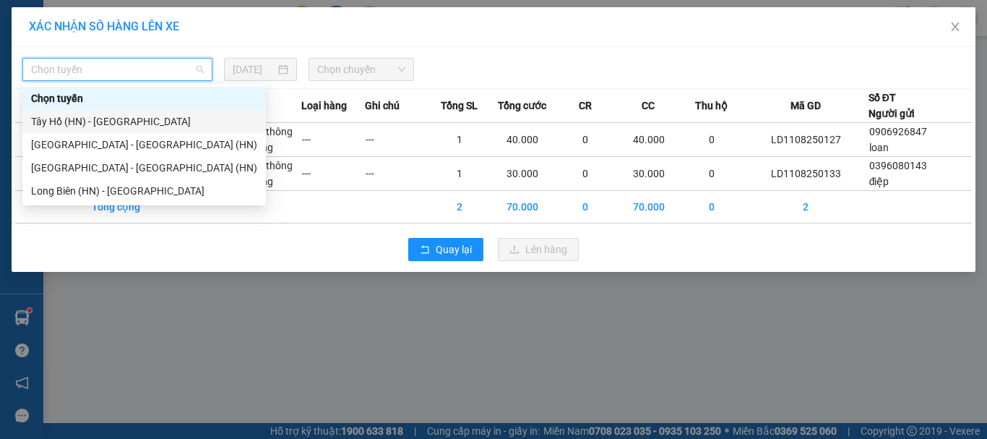
click at [107, 121] on div "Tây Hồ (HN) - [GEOGRAPHIC_DATA]" at bounding box center [144, 121] width 226 height 16
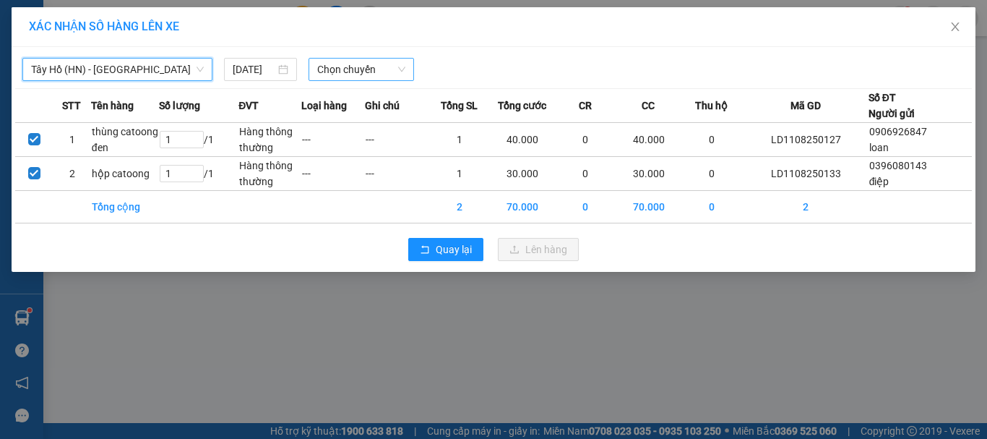
click at [356, 72] on span "Chọn chuyến" at bounding box center [361, 70] width 89 height 22
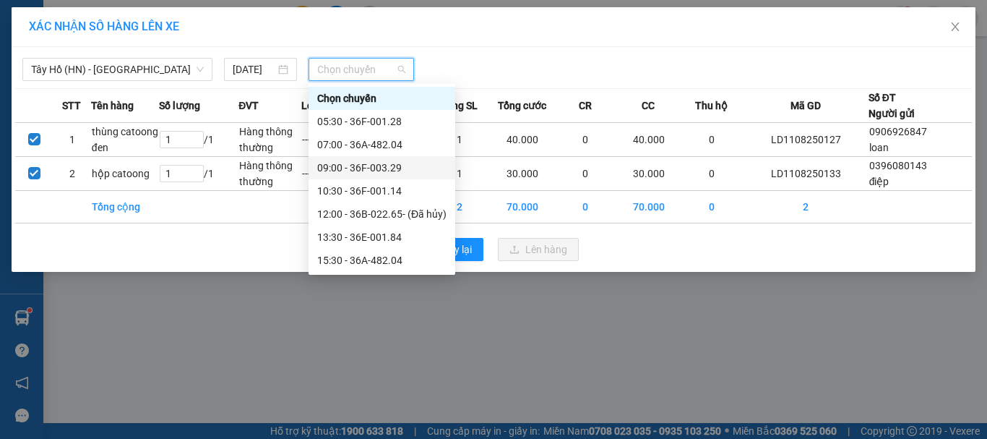
scroll to position [69, 0]
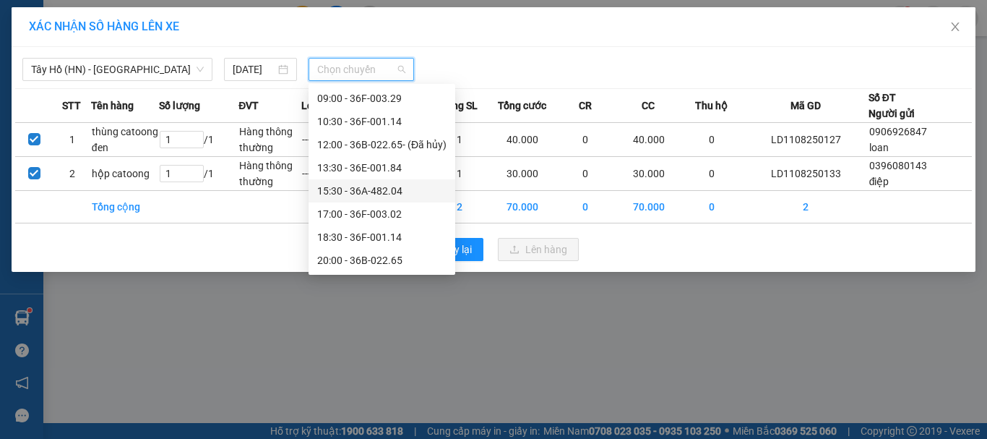
drag, startPoint x: 381, startPoint y: 192, endPoint x: 408, endPoint y: 199, distance: 27.7
click at [382, 191] on div "15:30 - 36A-482.04" at bounding box center [381, 191] width 129 height 16
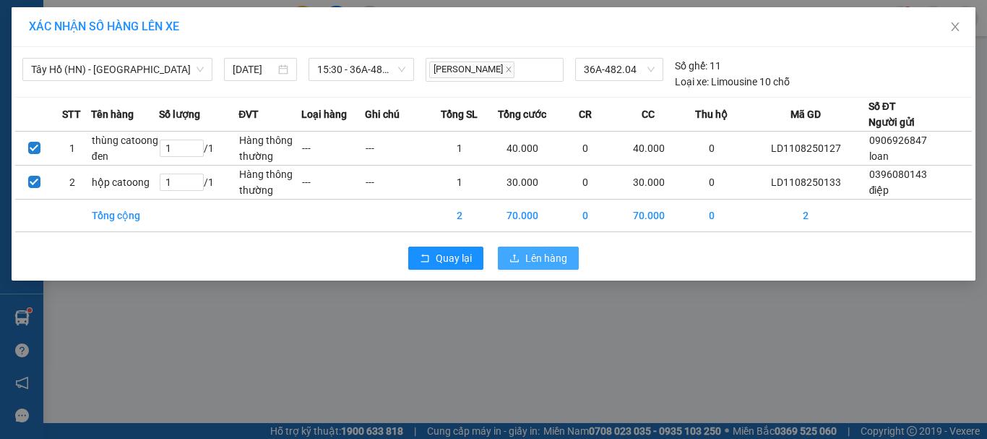
click at [543, 265] on span "Lên hàng" at bounding box center [546, 258] width 42 height 16
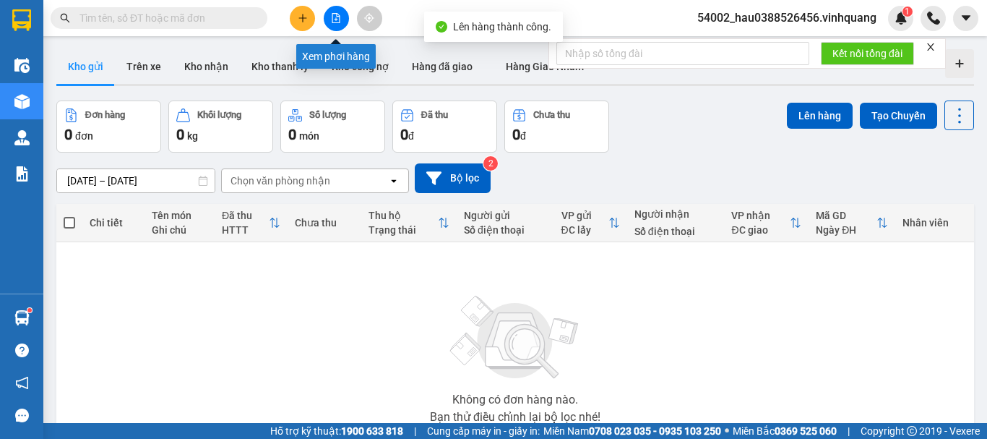
click at [335, 20] on icon "file-add" at bounding box center [336, 18] width 8 height 10
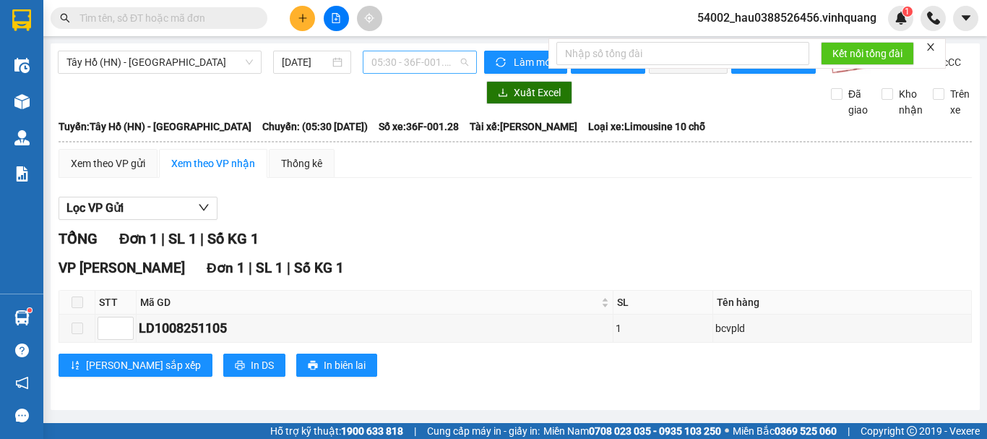
click at [392, 63] on span "05:30 - 36F-001.28" at bounding box center [419, 62] width 97 height 22
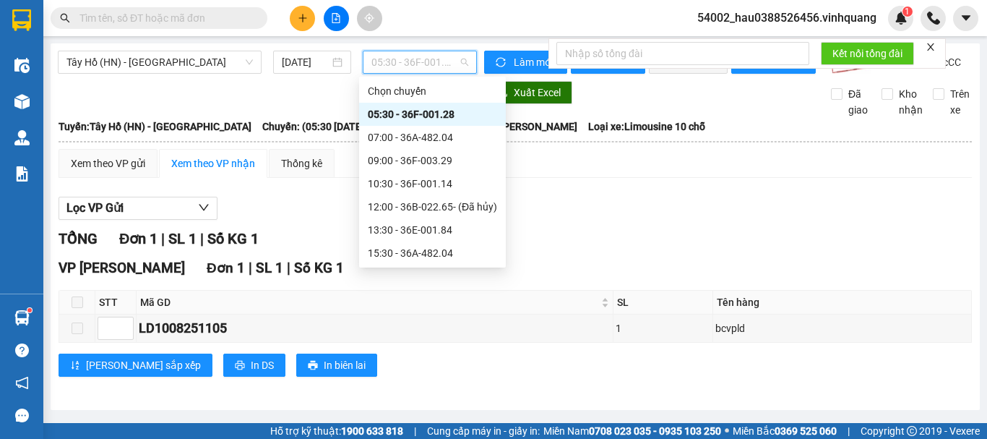
scroll to position [69, 0]
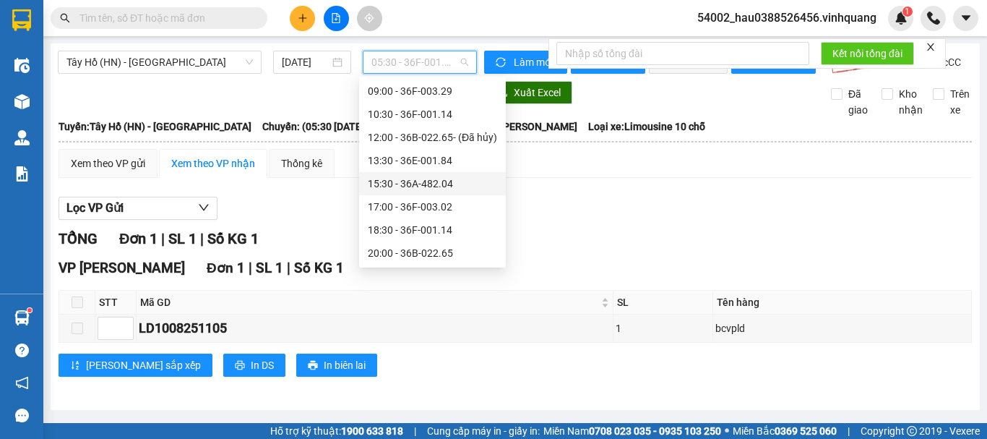
click at [422, 183] on div "15:30 - 36A-482.04" at bounding box center [432, 184] width 129 height 16
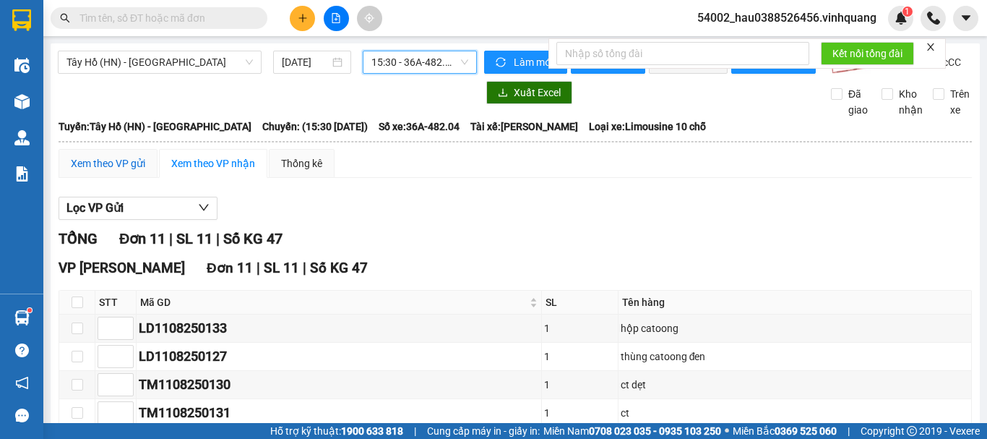
click at [106, 171] on div "Xem theo VP gửi" at bounding box center [108, 163] width 74 height 16
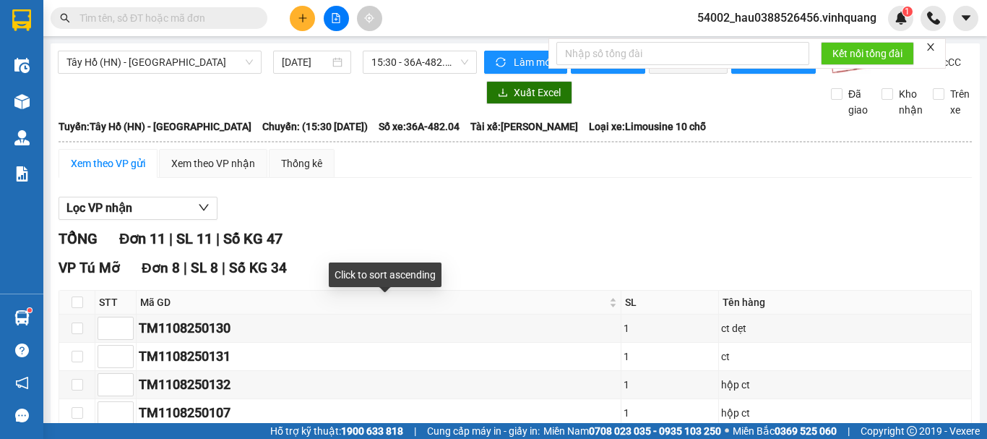
scroll to position [507, 0]
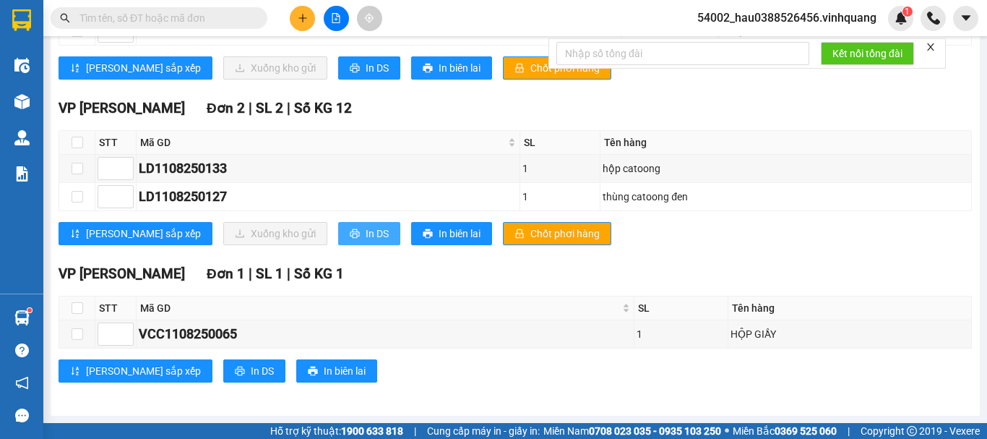
click at [366, 237] on span "In DS" at bounding box center [377, 233] width 23 height 16
